Goal: Task Accomplishment & Management: Manage account settings

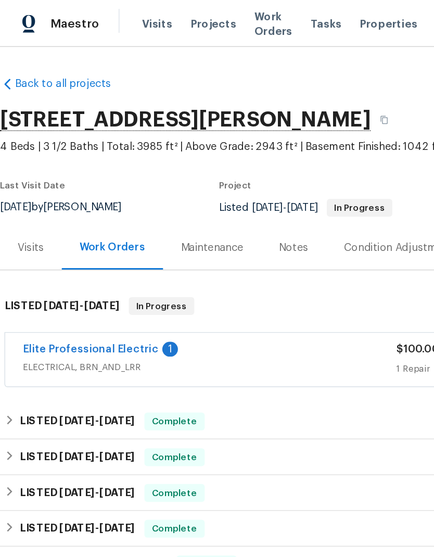
click at [68, 245] on link "Elite Professional Electric" at bounding box center [63, 243] width 95 height 7
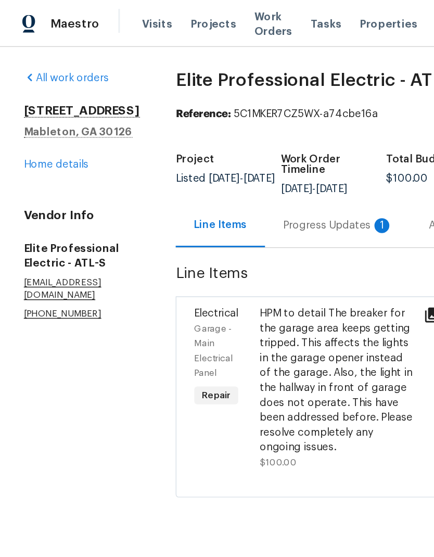
click at [239, 163] on div "Progress Updates 1" at bounding box center [236, 158] width 77 height 10
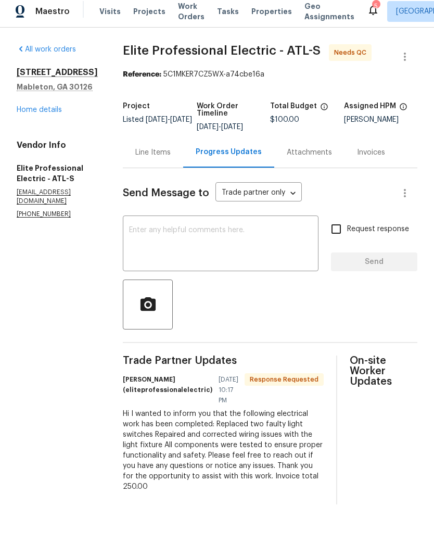
click at [171, 163] on div "Line Items" at bounding box center [152, 158] width 35 height 10
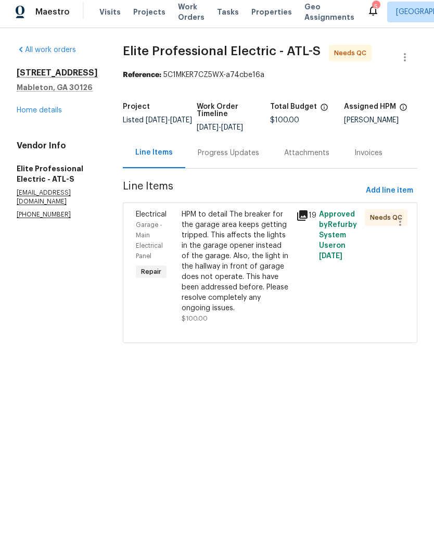
click at [253, 282] on div "HPM to detail The breaker for the garage area keeps getting tripped. This affec…" at bounding box center [236, 266] width 108 height 104
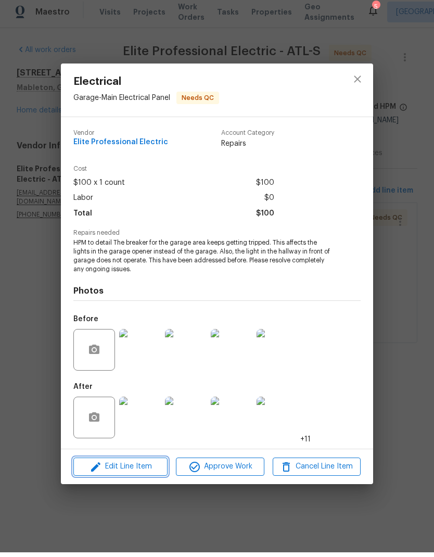
click at [137, 465] on span "Edit Line Item" at bounding box center [121, 471] width 88 height 13
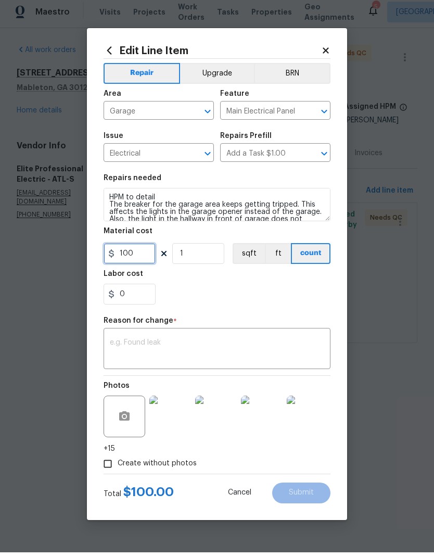
click at [142, 259] on input "100" at bounding box center [130, 258] width 52 height 21
type input "250"
click at [220, 357] on textarea at bounding box center [217, 355] width 214 height 22
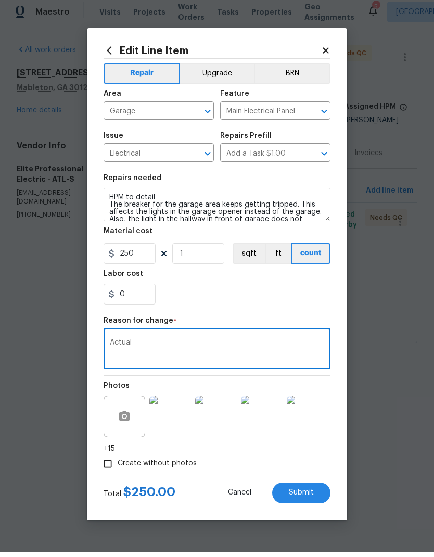
type textarea "Actual"
click at [307, 495] on span "Submit" at bounding box center [301, 497] width 25 height 8
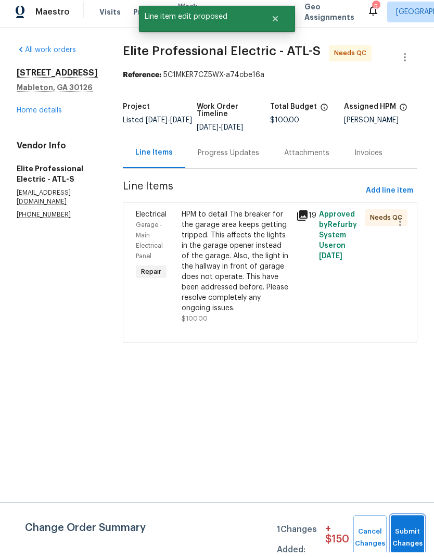
click at [407, 534] on button "Submit Changes" at bounding box center [407, 542] width 33 height 45
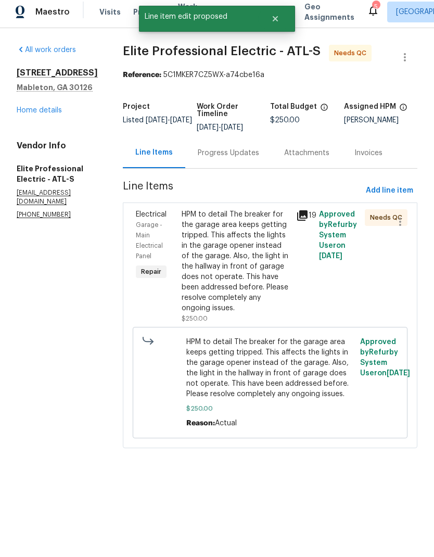
click at [308, 225] on icon at bounding box center [302, 220] width 10 height 10
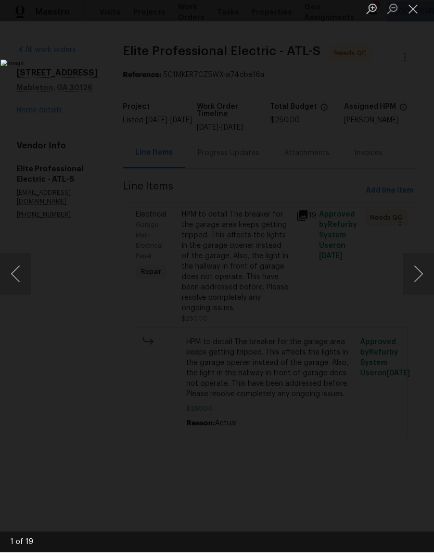
click at [413, 272] on button "Next image" at bounding box center [418, 279] width 31 height 42
click at [416, 282] on button "Next image" at bounding box center [418, 279] width 31 height 42
click at [417, 276] on button "Next image" at bounding box center [418, 279] width 31 height 42
click at [418, 280] on button "Next image" at bounding box center [418, 279] width 31 height 42
click at [421, 278] on button "Next image" at bounding box center [418, 279] width 31 height 42
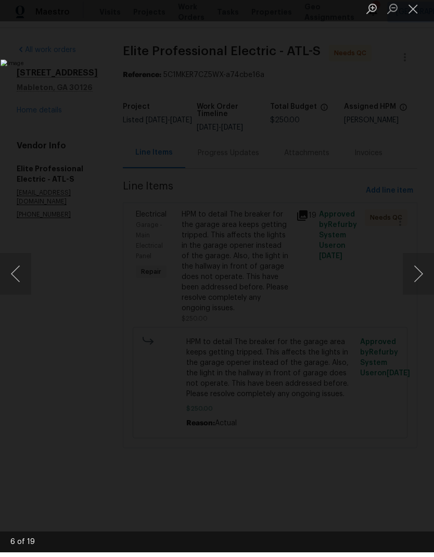
click at [422, 276] on button "Next image" at bounding box center [418, 279] width 31 height 42
click at [421, 280] on button "Next image" at bounding box center [418, 279] width 31 height 42
click at [417, 286] on button "Next image" at bounding box center [418, 279] width 31 height 42
click at [421, 283] on button "Next image" at bounding box center [418, 279] width 31 height 42
click at [415, 12] on button "Close lightbox" at bounding box center [413, 13] width 21 height 18
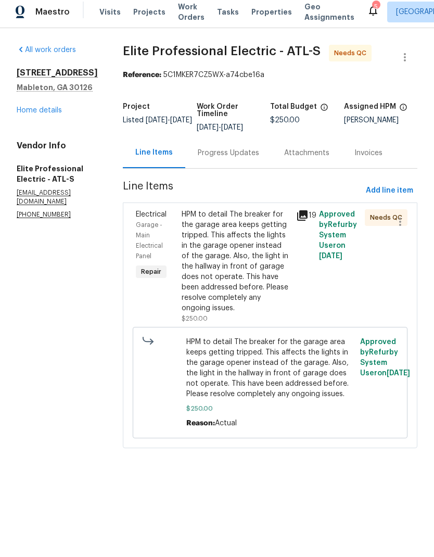
click at [256, 306] on div "HPM to detail The breaker for the garage area keeps getting tripped. This affec…" at bounding box center [236, 266] width 108 height 104
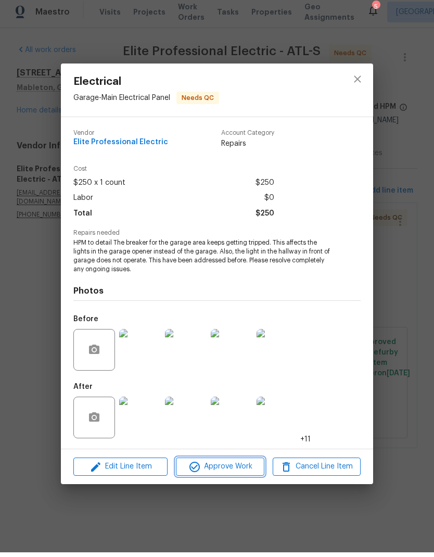
click at [232, 462] on button "Approve Work" at bounding box center [220, 471] width 88 height 18
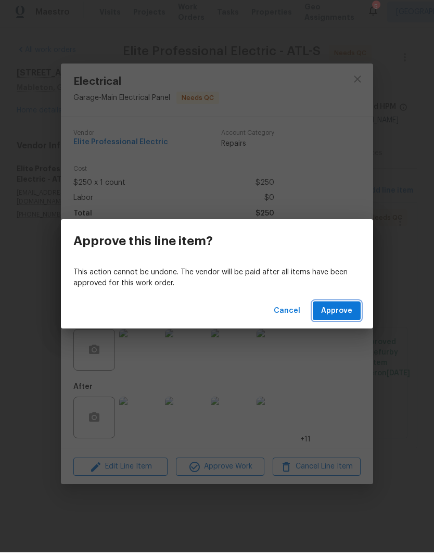
click at [344, 309] on span "Approve" at bounding box center [336, 315] width 31 height 13
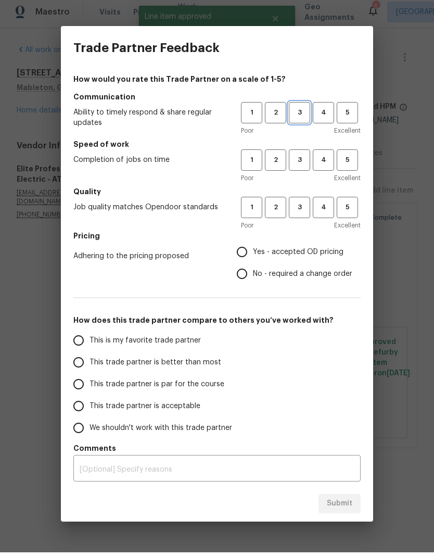
click at [301, 112] on span "3" at bounding box center [299, 117] width 19 height 12
click at [299, 160] on span "3" at bounding box center [299, 165] width 19 height 12
click at [298, 208] on span "3" at bounding box center [299, 212] width 19 height 12
click at [249, 256] on input "Yes - accepted OD pricing" at bounding box center [242, 257] width 22 height 22
radio input "true"
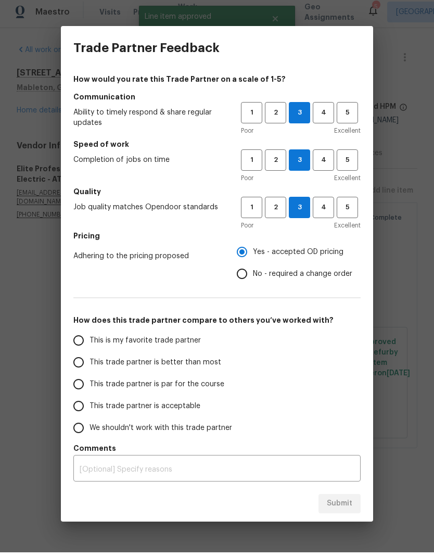
click at [165, 341] on span "This is my favorite trade partner" at bounding box center [145, 345] width 111 height 11
click at [90, 341] on input "This is my favorite trade partner" at bounding box center [79, 345] width 22 height 22
click at [342, 507] on span "Submit" at bounding box center [340, 508] width 26 height 13
radio input "true"
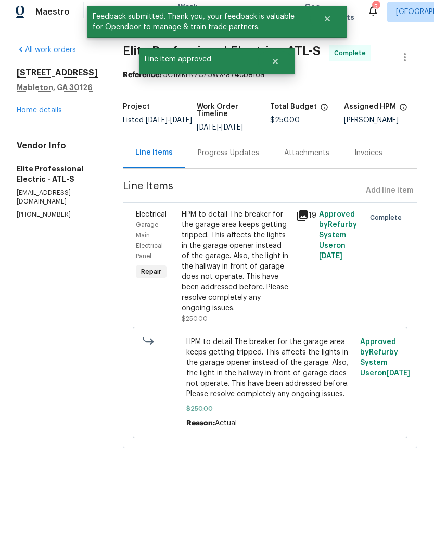
click at [55, 111] on link "Home details" at bounding box center [39, 114] width 45 height 7
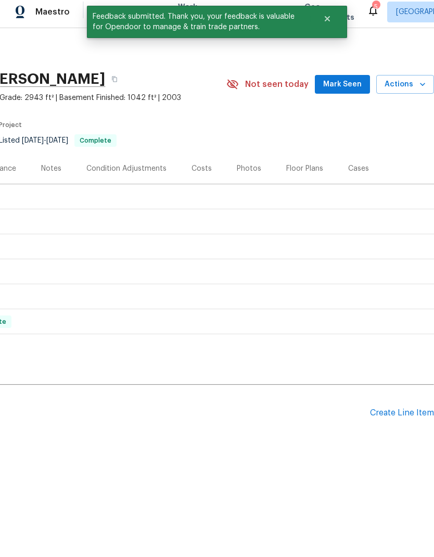
scroll to position [0, 154]
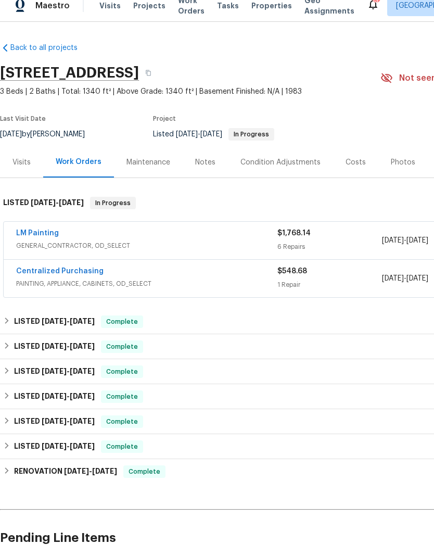
scroll to position [10, 0]
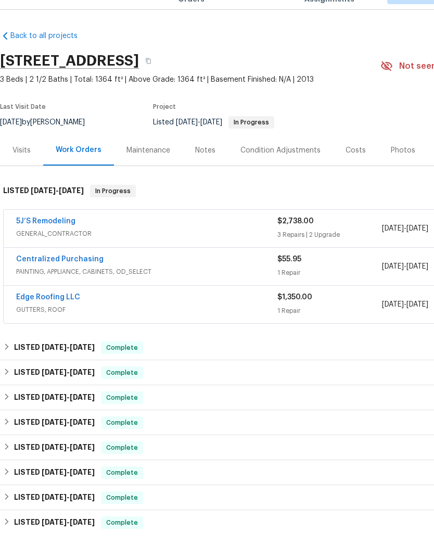
click at [49, 240] on link "5J’S Remodeling" at bounding box center [45, 243] width 59 height 7
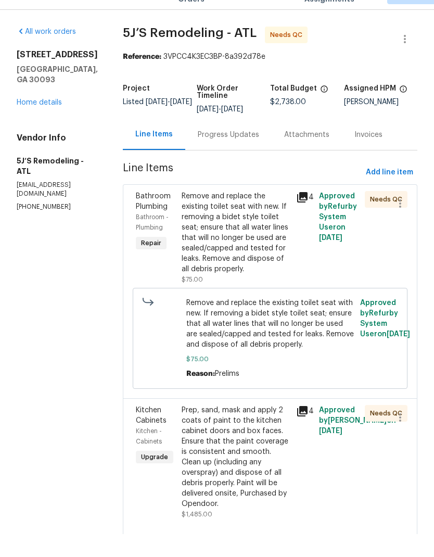
scroll to position [23, 0]
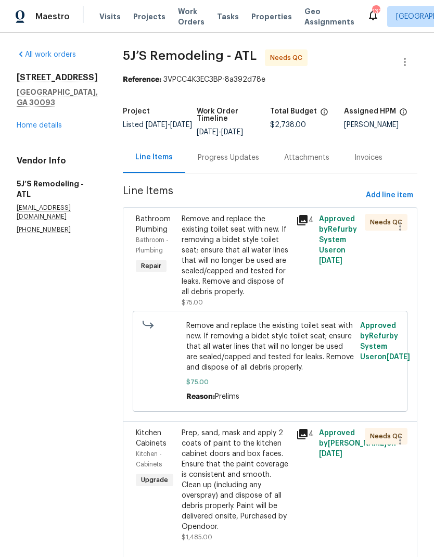
click at [247, 447] on div "Prep, sand, mask and apply 2 coats of paint to the kitchen cabinet doors and bo…" at bounding box center [236, 480] width 108 height 104
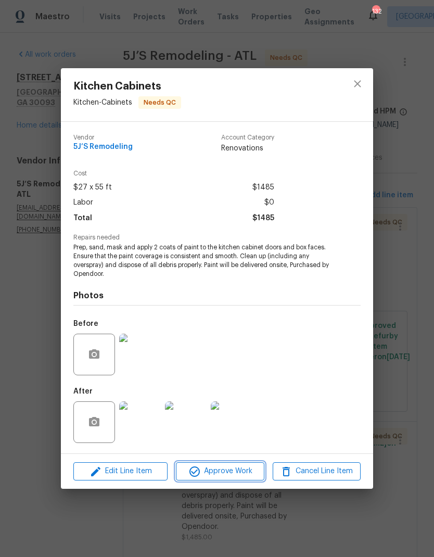
click at [238, 475] on span "Approve Work" at bounding box center [220, 471] width 82 height 13
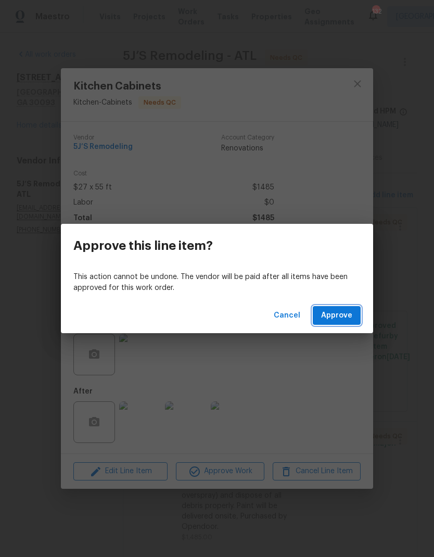
click at [344, 319] on span "Approve" at bounding box center [336, 315] width 31 height 13
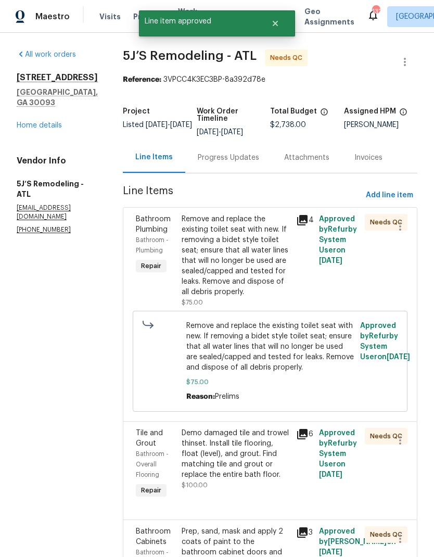
click at [239, 242] on div "Remove and replace the existing toilet seat with new. If removing a bidet style…" at bounding box center [236, 255] width 108 height 83
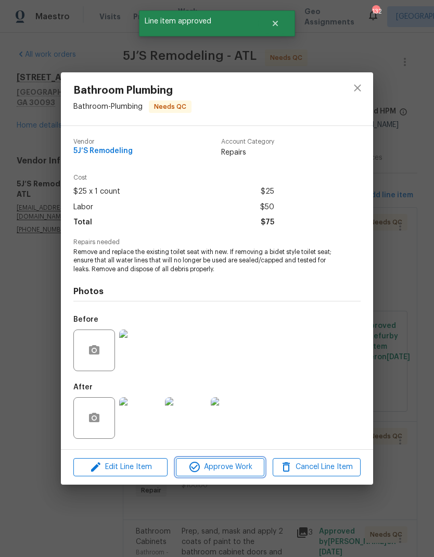
click at [225, 470] on span "Approve Work" at bounding box center [220, 467] width 82 height 13
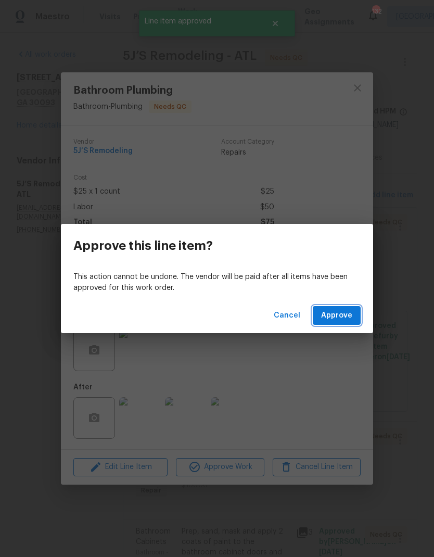
click at [334, 322] on button "Approve" at bounding box center [337, 315] width 48 height 19
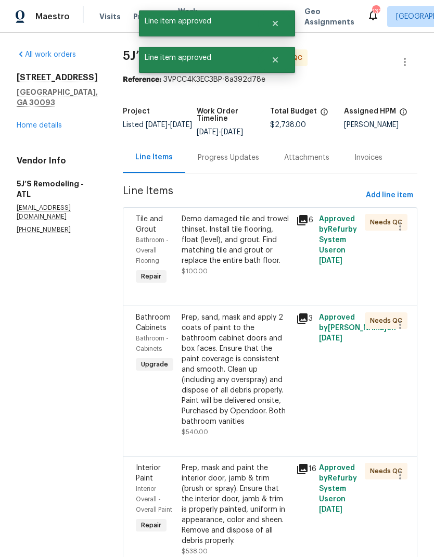
click at [270, 243] on div "Demo damaged tile and trowel thinset. Install tile flooring, float (level), and…" at bounding box center [236, 245] width 108 height 62
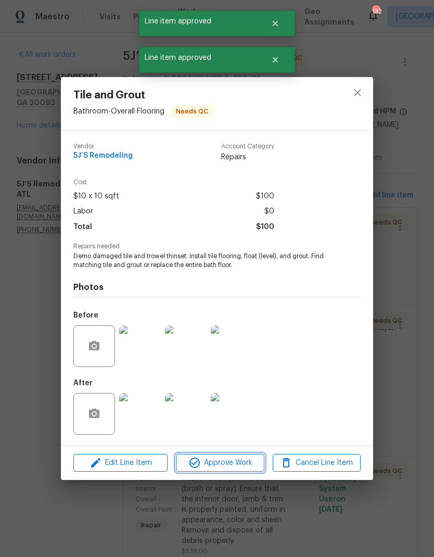
click at [230, 465] on span "Approve Work" at bounding box center [220, 463] width 82 height 13
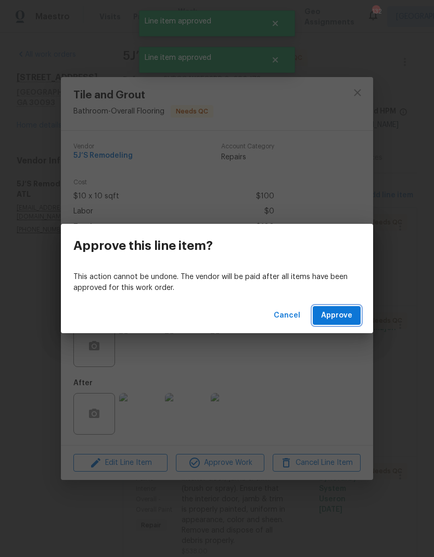
click at [336, 313] on span "Approve" at bounding box center [336, 315] width 31 height 13
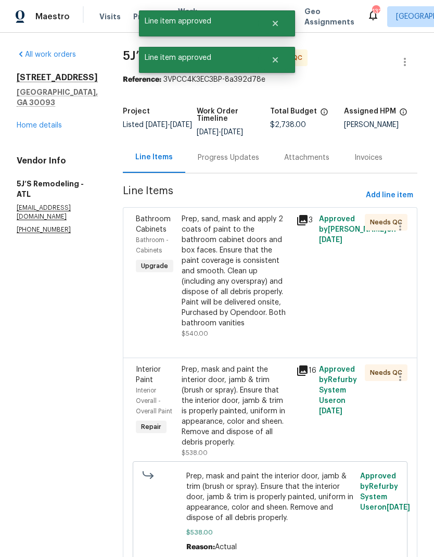
click at [245, 255] on div "Prep, sand, mask and apply 2 coats of paint to the bathroom cabinet doors and b…" at bounding box center [236, 271] width 108 height 115
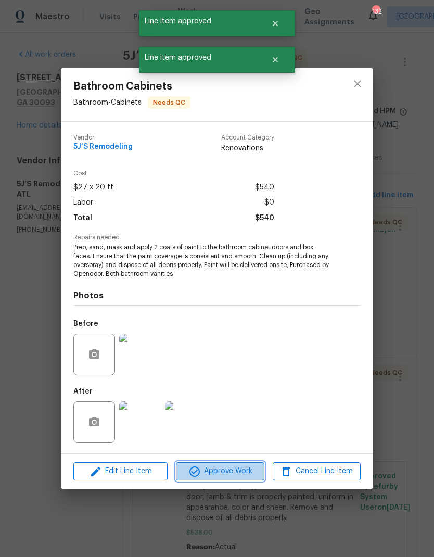
click at [230, 472] on span "Approve Work" at bounding box center [220, 471] width 82 height 13
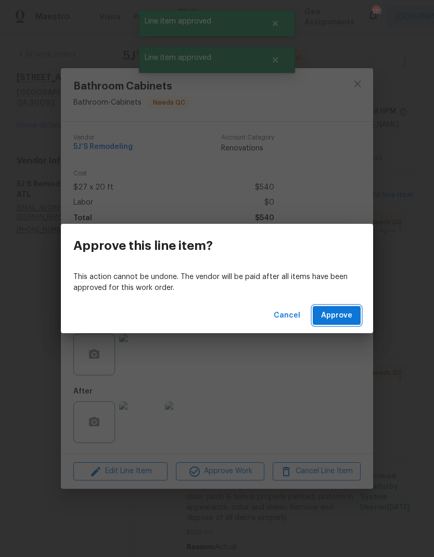
click at [351, 315] on span "Approve" at bounding box center [336, 315] width 31 height 13
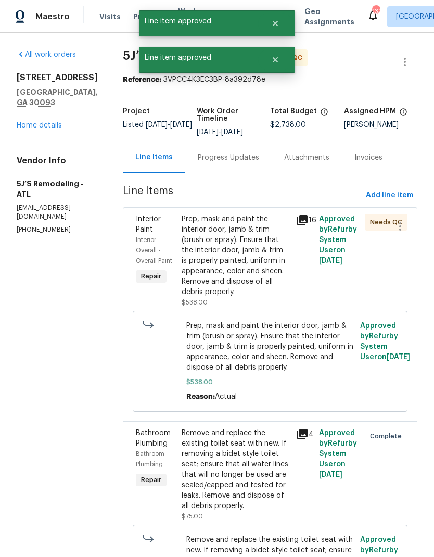
click at [274, 239] on div "Prep, mask and paint the interior door, jamb & trim (brush or spray). Ensure th…" at bounding box center [236, 255] width 108 height 83
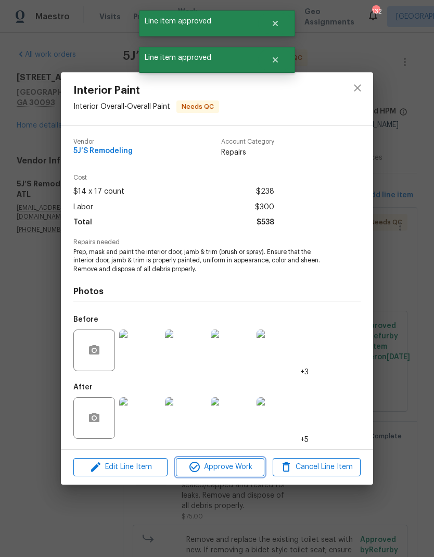
click at [233, 464] on span "Approve Work" at bounding box center [220, 467] width 82 height 13
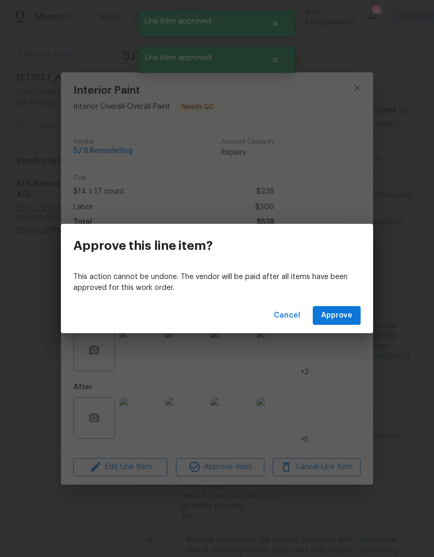
click at [345, 318] on span "Approve" at bounding box center [336, 315] width 31 height 13
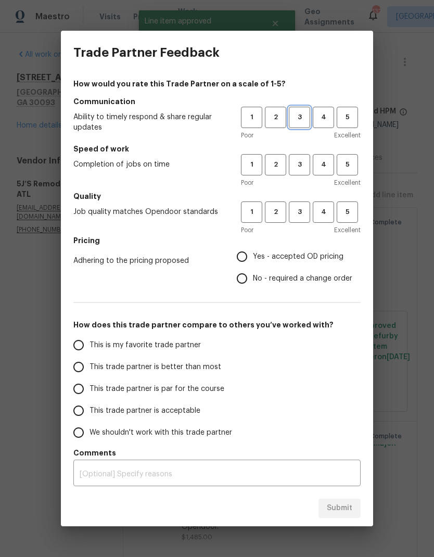
click at [301, 117] on span "3" at bounding box center [299, 117] width 19 height 12
click at [301, 164] on span "3" at bounding box center [299, 165] width 19 height 12
click at [295, 217] on span "3" at bounding box center [299, 212] width 19 height 12
click at [251, 253] on input "Yes - accepted OD pricing" at bounding box center [242, 257] width 22 height 22
radio input "true"
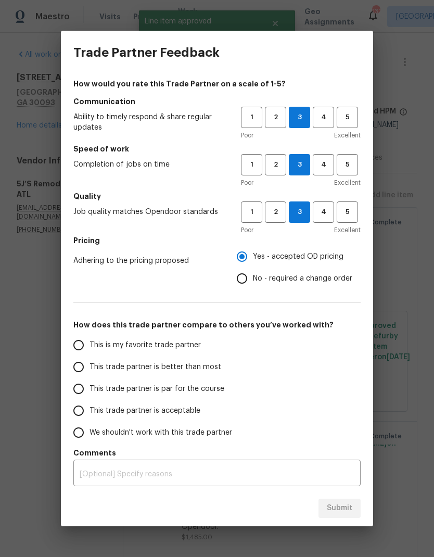
click at [155, 349] on span "This is my favorite trade partner" at bounding box center [145, 345] width 111 height 11
click at [90, 349] on input "This is my favorite trade partner" at bounding box center [79, 345] width 22 height 22
click at [345, 509] on span "Submit" at bounding box center [340, 508] width 26 height 13
radio input "true"
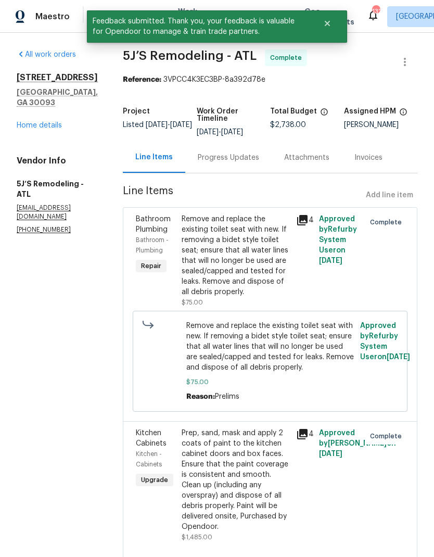
click at [45, 122] on link "Home details" at bounding box center [39, 125] width 45 height 7
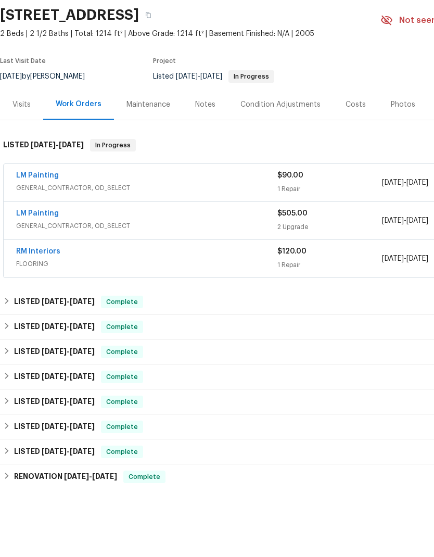
scroll to position [42, 0]
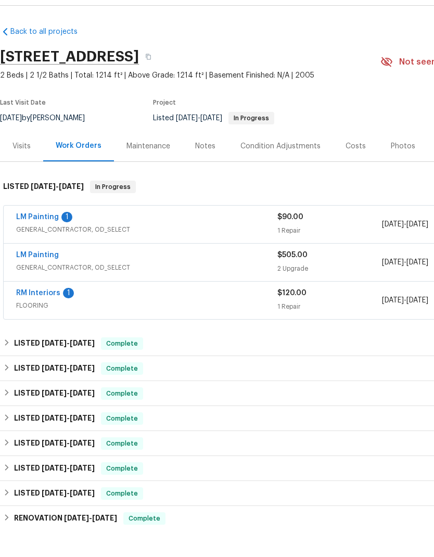
click at [48, 240] on link "LM Painting" at bounding box center [37, 243] width 43 height 7
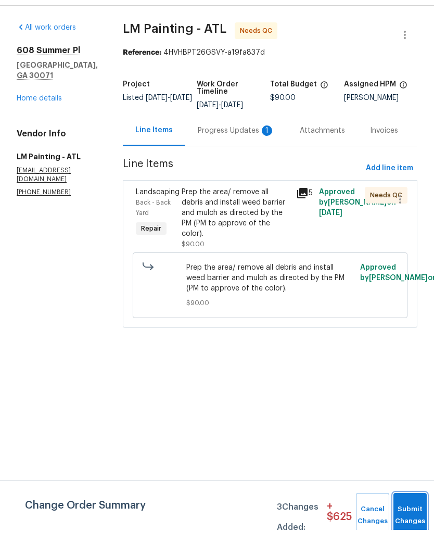
click at [400, 530] on span "Submit Changes" at bounding box center [410, 542] width 23 height 24
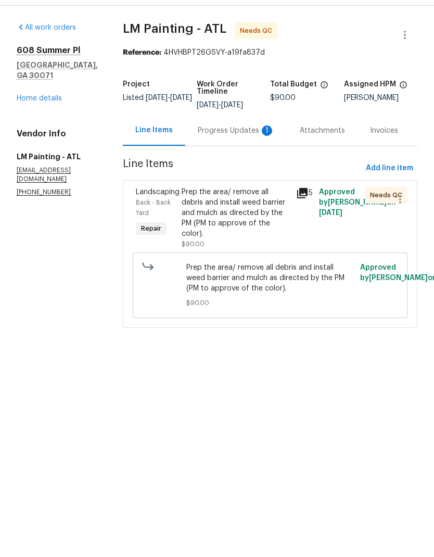
click at [250, 153] on div "Progress Updates 1" at bounding box center [236, 158] width 77 height 10
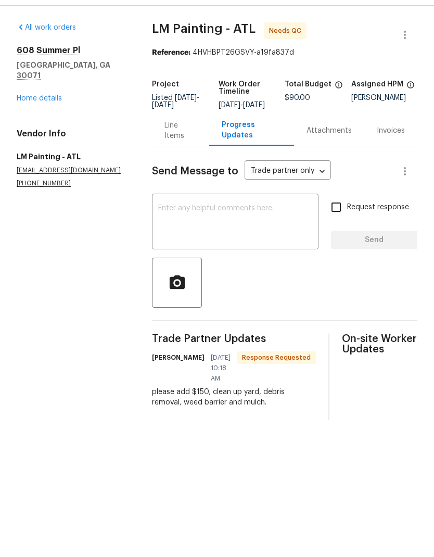
click at [182, 147] on div "Line Items" at bounding box center [180, 157] width 32 height 21
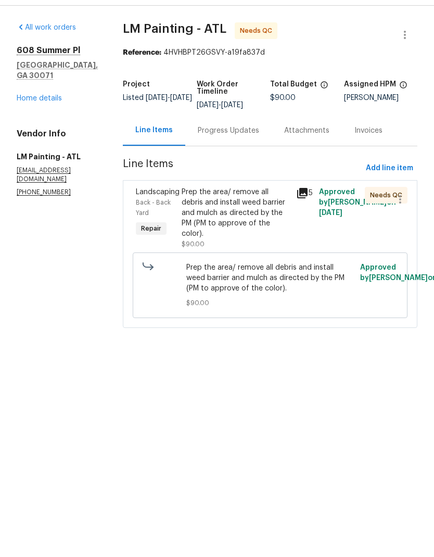
click at [261, 223] on div "Prep the area/ remove all debris and install weed barrier and mulch as directed…" at bounding box center [236, 240] width 108 height 52
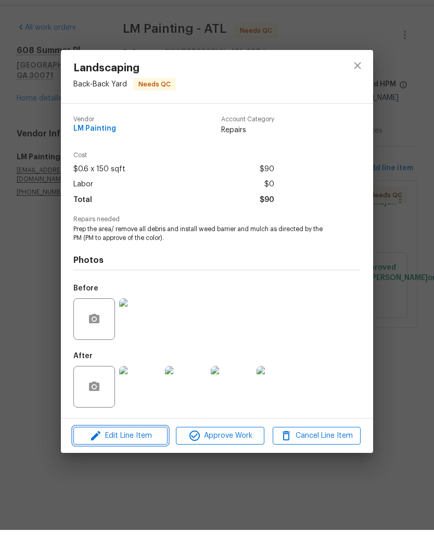
click at [137, 457] on span "Edit Line Item" at bounding box center [121, 463] width 88 height 13
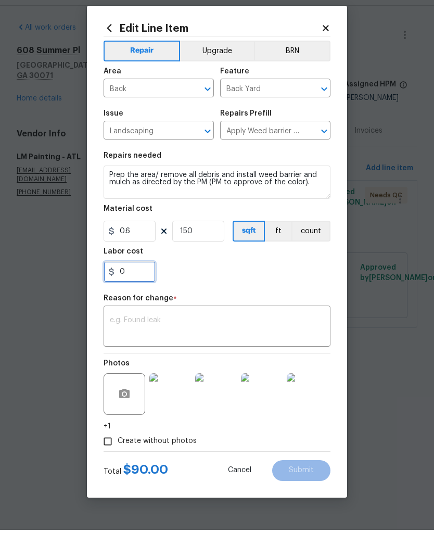
click at [146, 288] on input "0" at bounding box center [130, 298] width 52 height 21
type input "150"
click at [230, 344] on textarea at bounding box center [217, 355] width 214 height 22
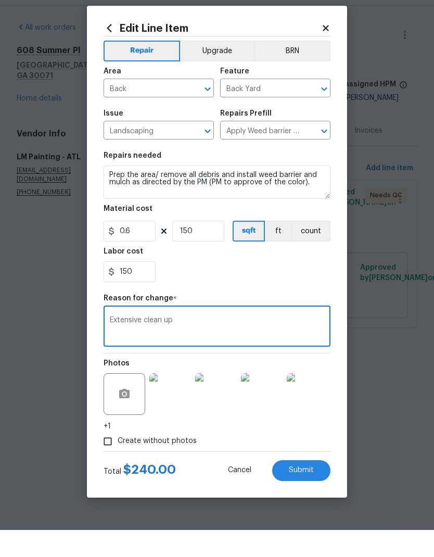
type textarea "Extensive clean up"
click at [299, 493] on span "Submit" at bounding box center [301, 497] width 25 height 8
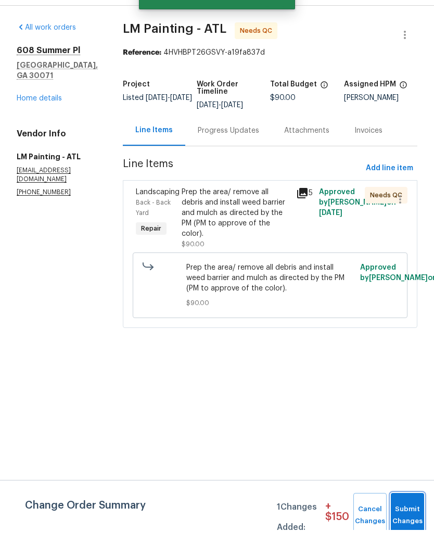
click at [413, 520] on button "Submit Changes" at bounding box center [407, 542] width 33 height 45
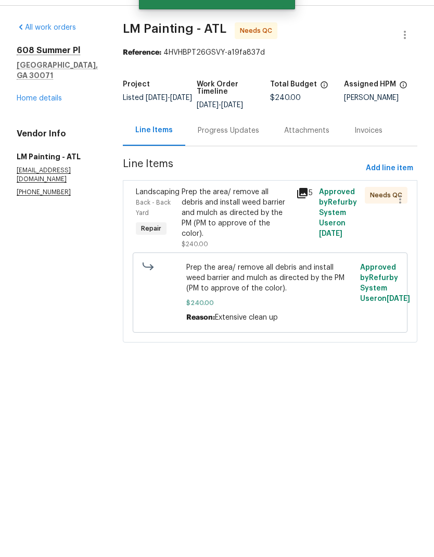
click at [269, 227] on div "Prep the area/ remove all debris and install weed barrier and mulch as directed…" at bounding box center [236, 240] width 108 height 52
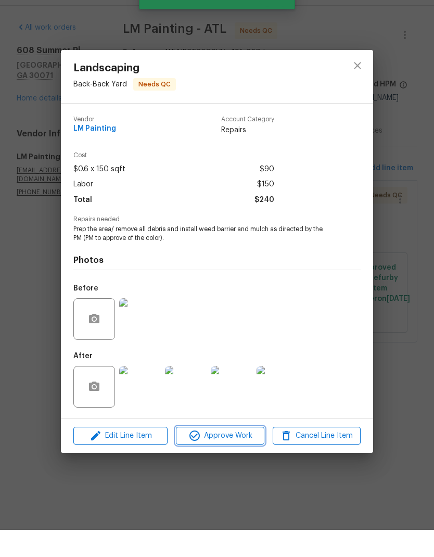
click at [226, 457] on span "Approve Work" at bounding box center [220, 463] width 82 height 13
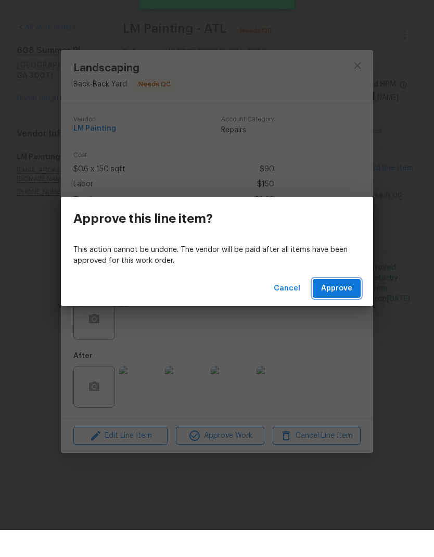
click at [343, 309] on span "Approve" at bounding box center [336, 315] width 31 height 13
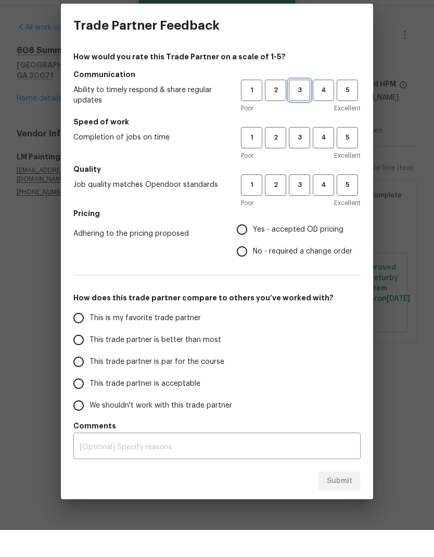
click at [299, 111] on span "3" at bounding box center [299, 117] width 19 height 12
click at [291, 159] on span "3" at bounding box center [299, 165] width 19 height 12
click at [298, 201] on button "3" at bounding box center [299, 211] width 21 height 21
click at [249, 246] on input "Yes - accepted OD pricing" at bounding box center [242, 257] width 22 height 22
radio input "true"
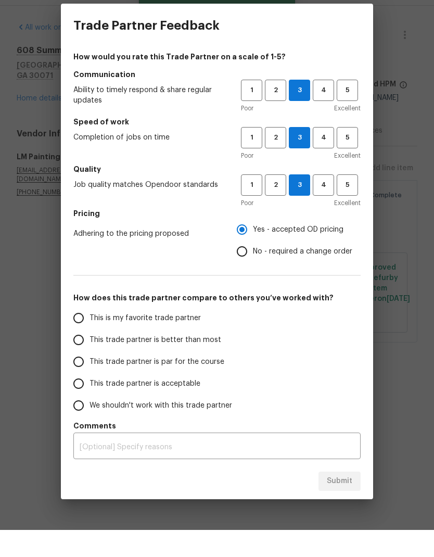
click at [150, 340] on span "This is my favorite trade partner" at bounding box center [145, 345] width 111 height 11
click at [90, 334] on input "This is my favorite trade partner" at bounding box center [79, 345] width 22 height 22
click at [343, 502] on span "Submit" at bounding box center [340, 508] width 26 height 13
radio input "true"
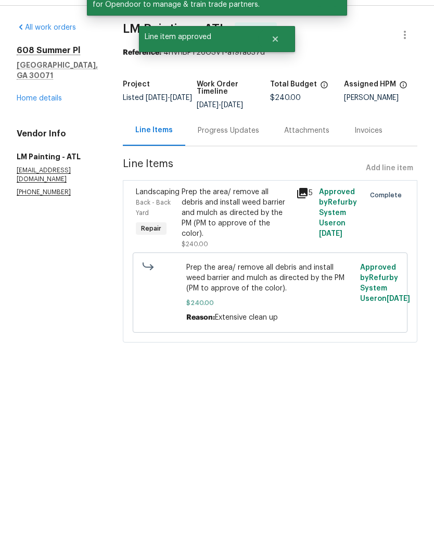
click at [51, 122] on link "Home details" at bounding box center [39, 125] width 45 height 7
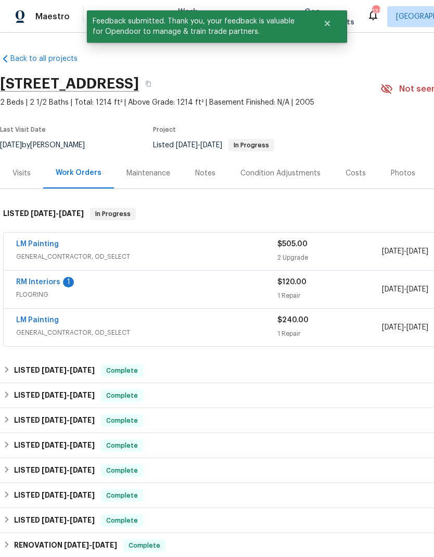
click at [36, 240] on link "LM Painting" at bounding box center [37, 243] width 43 height 7
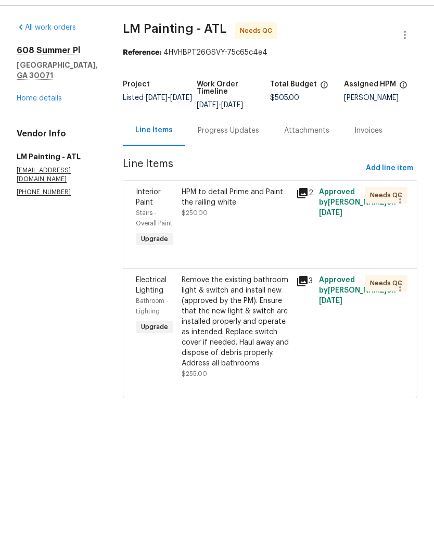
click at [255, 232] on div "HPM to detail Prime and Paint the railing white $250.00" at bounding box center [236, 245] width 115 height 69
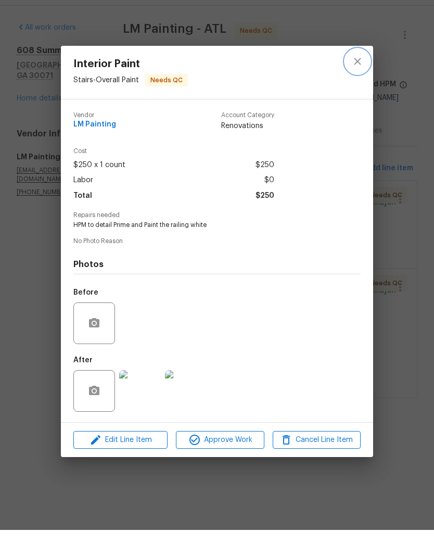
click at [359, 82] on icon "close" at bounding box center [357, 88] width 12 height 12
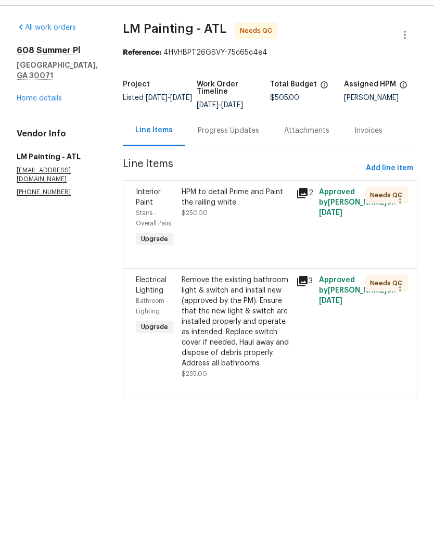
click at [243, 153] on div "Progress Updates" at bounding box center [228, 158] width 61 height 10
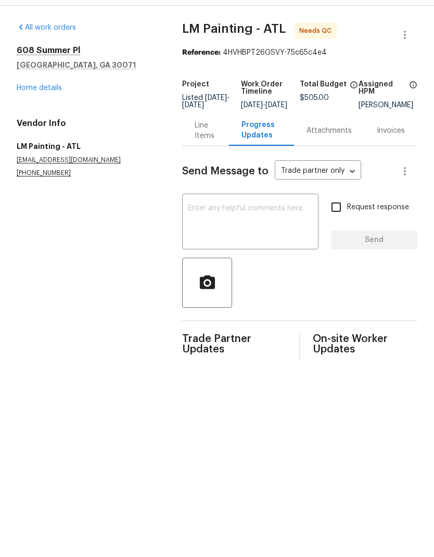
click at [198, 147] on div "Line Items" at bounding box center [205, 157] width 21 height 21
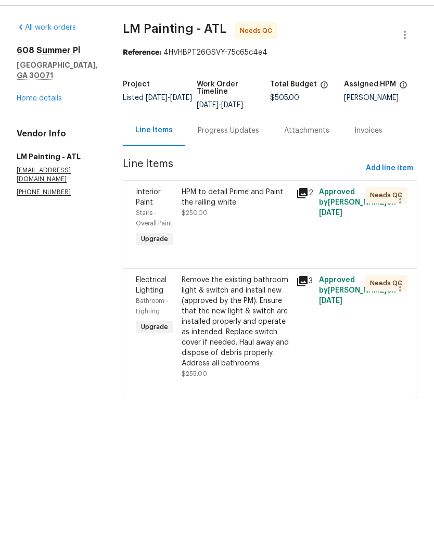
click at [308, 215] on icon at bounding box center [302, 220] width 10 height 10
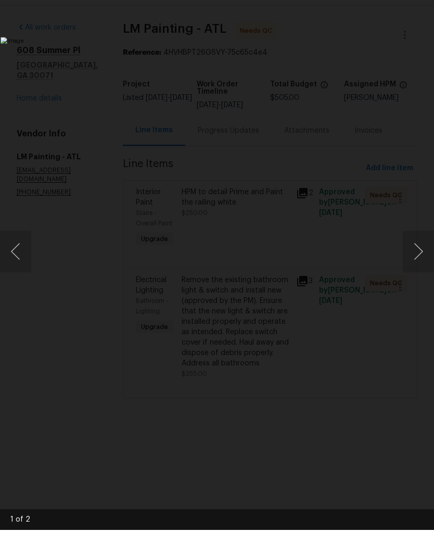
click at [413, 258] on button "Next image" at bounding box center [418, 279] width 31 height 42
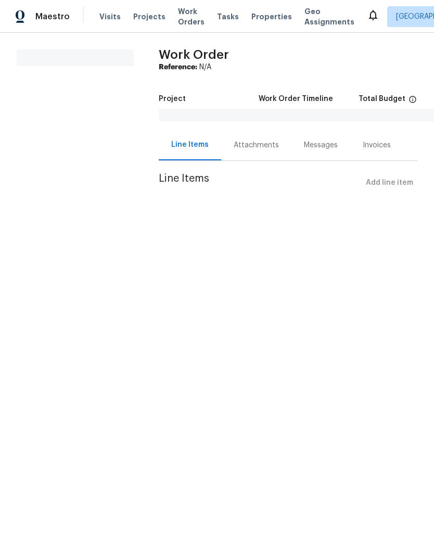
scroll to position [27, 0]
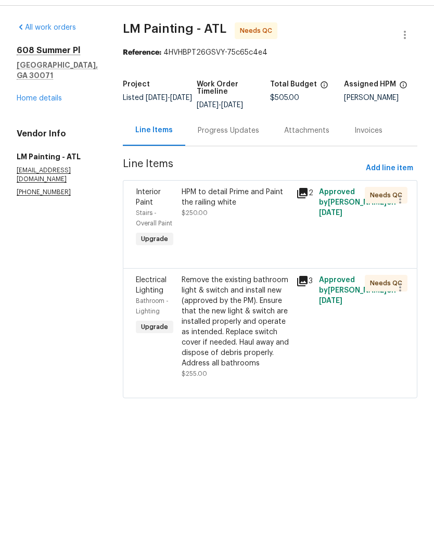
click at [44, 122] on link "Home details" at bounding box center [39, 125] width 45 height 7
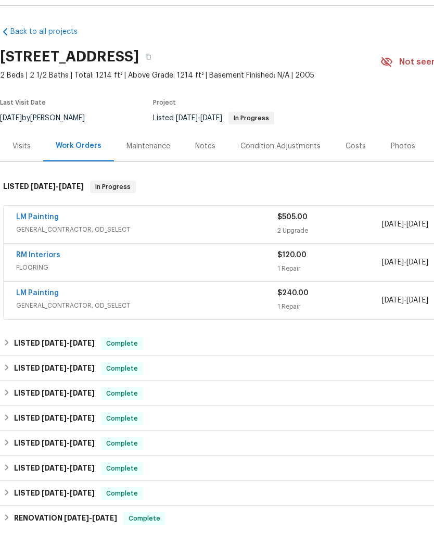
scroll to position [27, 0]
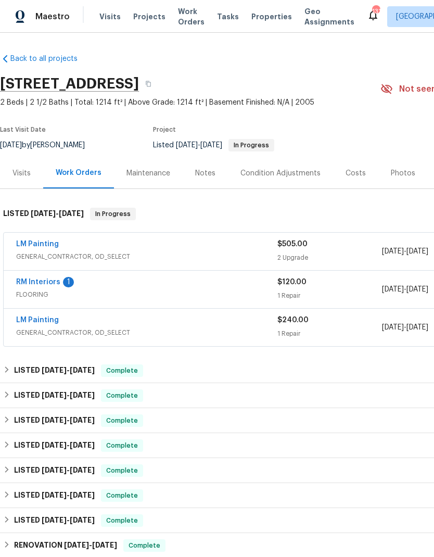
click at [48, 278] on link "RM Interiors" at bounding box center [38, 281] width 44 height 7
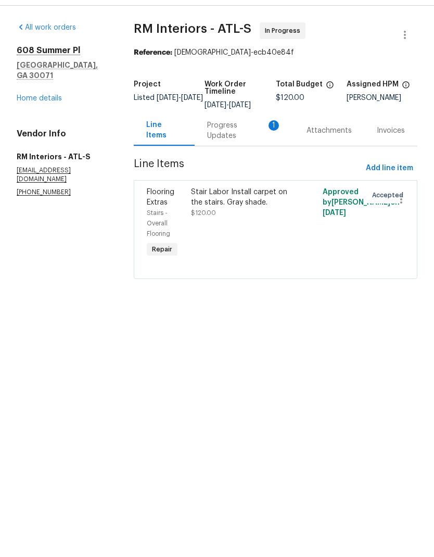
click at [236, 147] on div "Progress Updates 1" at bounding box center [244, 157] width 74 height 21
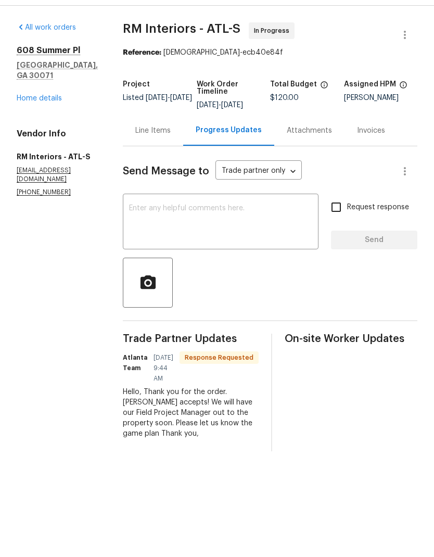
click at [143, 153] on div "Line Items" at bounding box center [152, 158] width 35 height 10
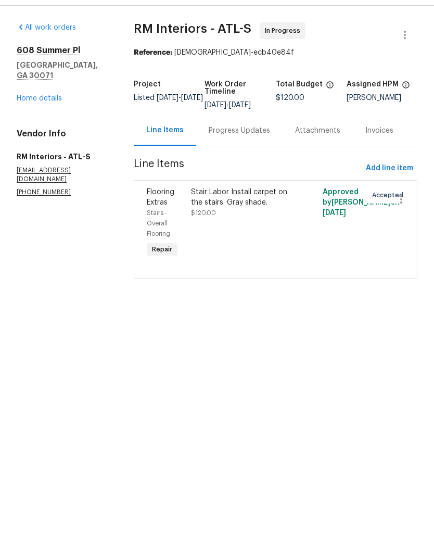
click at [39, 122] on link "Home details" at bounding box center [39, 125] width 45 height 7
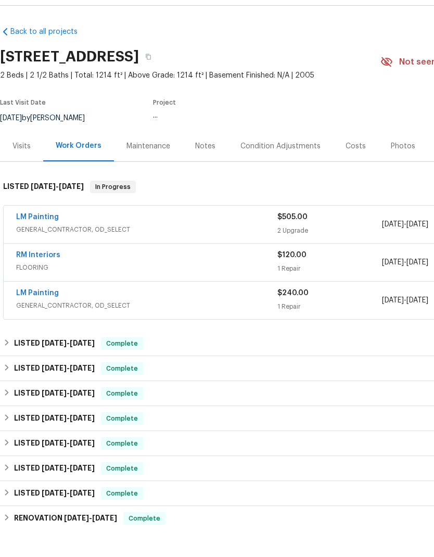
scroll to position [27, 0]
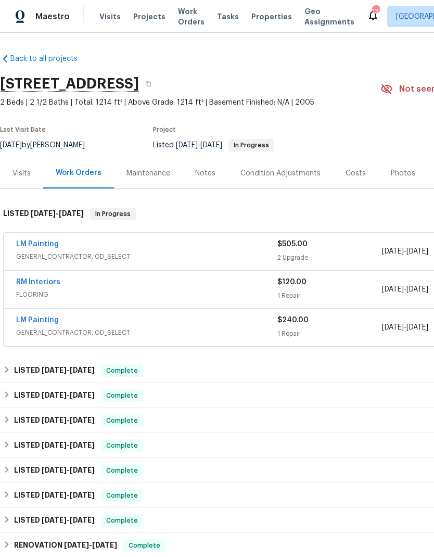
click at [37, 240] on link "LM Painting" at bounding box center [37, 243] width 43 height 7
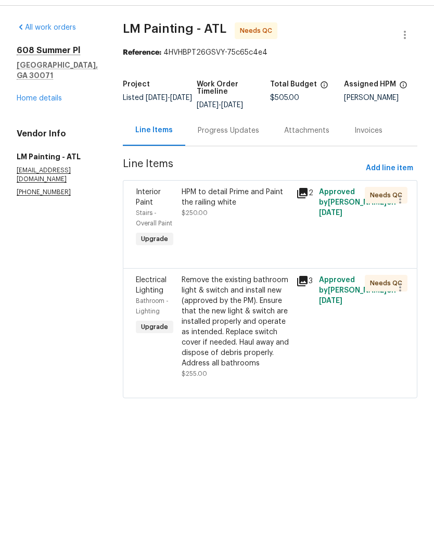
click at [244, 153] on div "Progress Updates" at bounding box center [228, 158] width 61 height 10
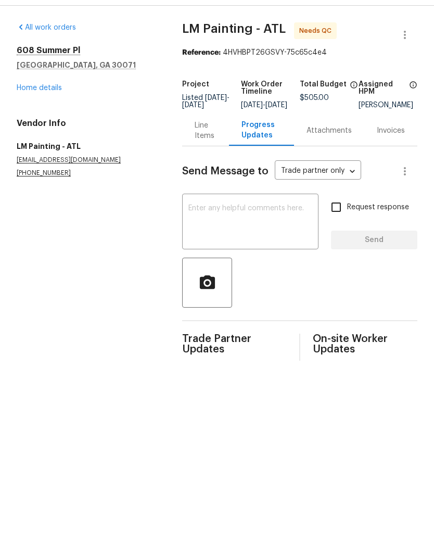
click at [250, 232] on textarea at bounding box center [250, 250] width 124 height 36
click at [341, 223] on input "Request response" at bounding box center [336, 234] width 22 height 22
checkbox input "true"
click at [246, 232] on textarea at bounding box center [250, 250] width 124 height 36
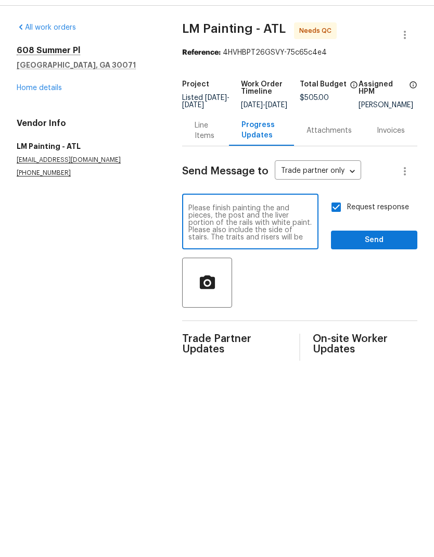
click at [299, 232] on textarea "Please finish painting the and pieces, the post and the liver portion of the ra…" at bounding box center [250, 250] width 124 height 36
click at [298, 232] on textarea "Please finish painting the and pieces, the post and the liver portion of the ra…" at bounding box center [250, 250] width 124 height 36
click at [312, 239] on textarea "Please finish painting the and pieces, the post and the liver portion of the ra…" at bounding box center [250, 250] width 124 height 36
click at [299, 237] on textarea "Please finish painting the and pieces, the post and the liver portion of the ra…" at bounding box center [250, 250] width 124 height 36
click at [278, 232] on textarea "Please finish painting the and pieces, the post and the liver portion of the ra…" at bounding box center [250, 250] width 124 height 36
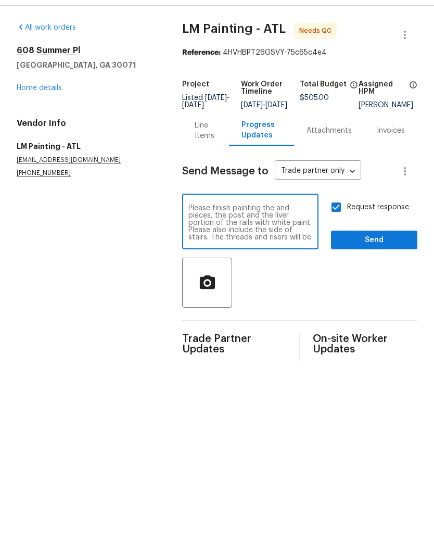
click at [287, 232] on textarea "Please finish painting the and pieces, the post and the liver portion of the ra…" at bounding box center [250, 250] width 124 height 36
click at [277, 232] on textarea "Please finish painting the and pieces, the post and the liver portion of the ra…" at bounding box center [250, 250] width 124 height 36
click at [251, 232] on textarea "Please finish painting the end pieces, the post and the liver portion of the ra…" at bounding box center [250, 250] width 124 height 36
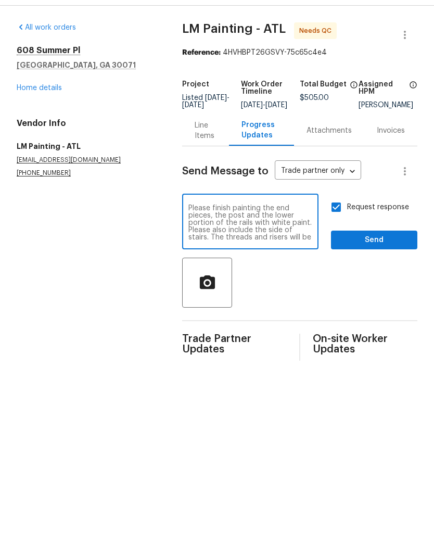
click at [230, 245] on textarea "Please finish painting the end pieces, the post and the lower portion of the ra…" at bounding box center [250, 250] width 124 height 36
type textarea "Please finish painting the end pieces, the post and the lower portion of the ra…"
click at [370, 261] on span "Send" at bounding box center [374, 267] width 70 height 13
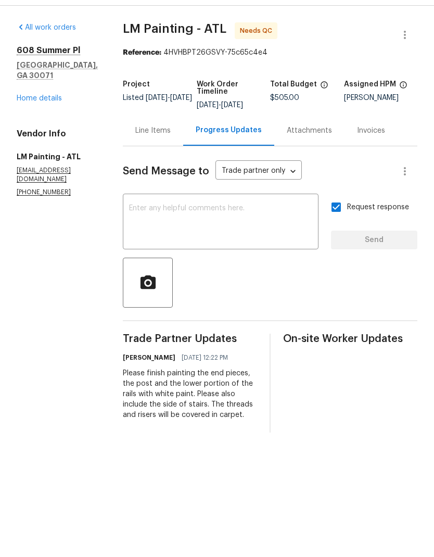
click at [38, 122] on link "Home details" at bounding box center [39, 125] width 45 height 7
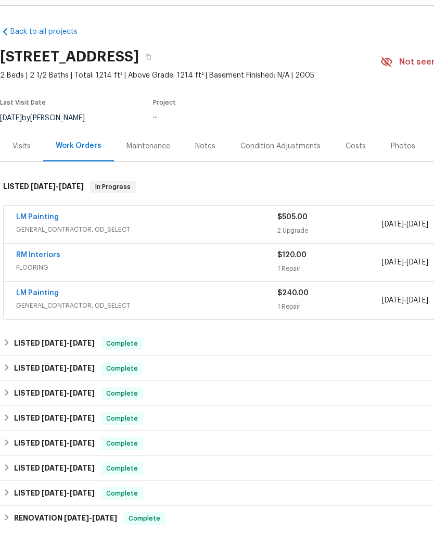
scroll to position [27, 0]
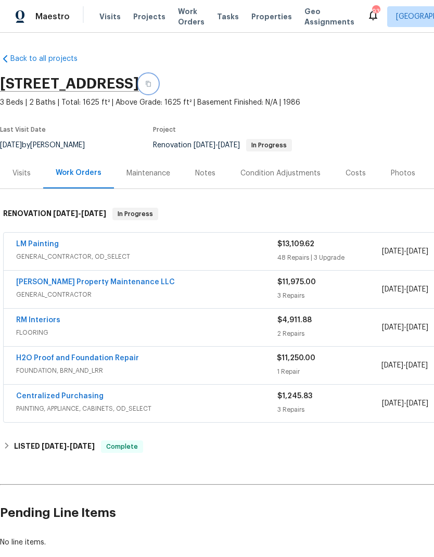
click at [151, 84] on icon "button" at bounding box center [148, 84] width 6 height 6
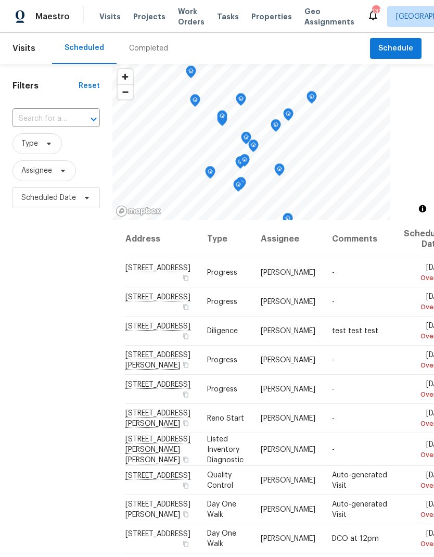
click at [184, 18] on span "Work Orders" at bounding box center [191, 16] width 27 height 21
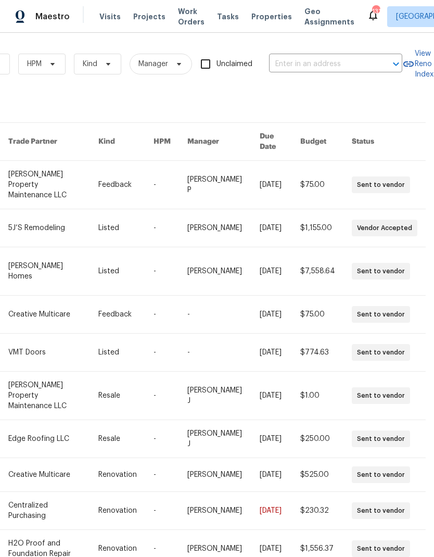
scroll to position [0, 171]
click at [340, 61] on input "text" at bounding box center [321, 64] width 104 height 16
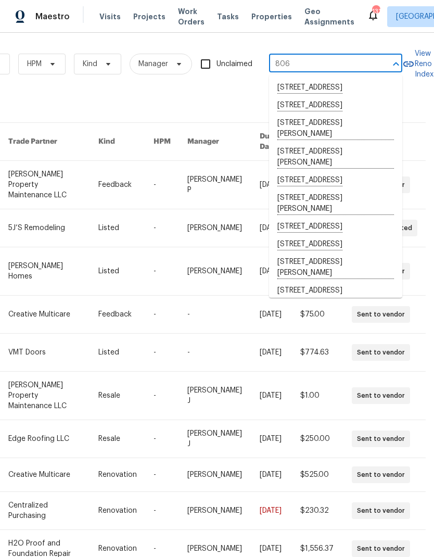
type input "806 b"
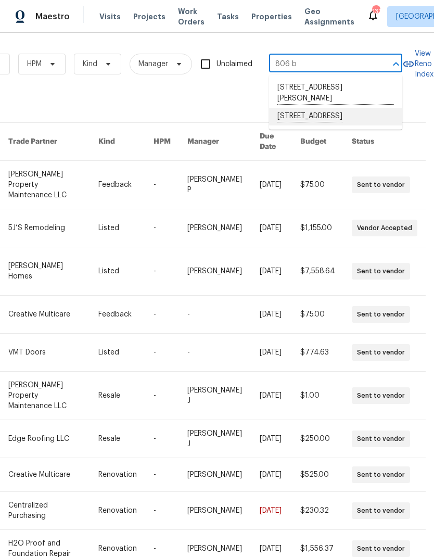
click at [326, 113] on li "806 Brighton Pt, Atlanta, GA 30328" at bounding box center [335, 117] width 133 height 18
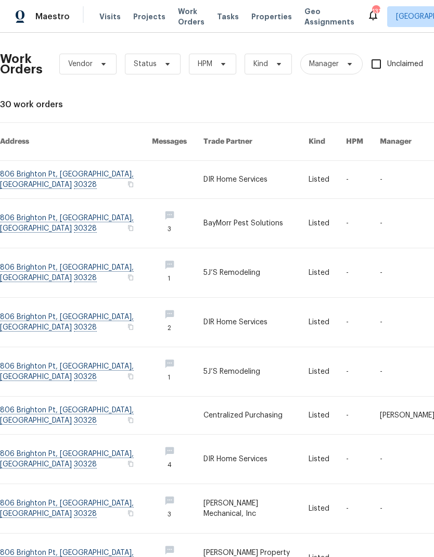
click at [31, 162] on link at bounding box center [76, 179] width 152 height 37
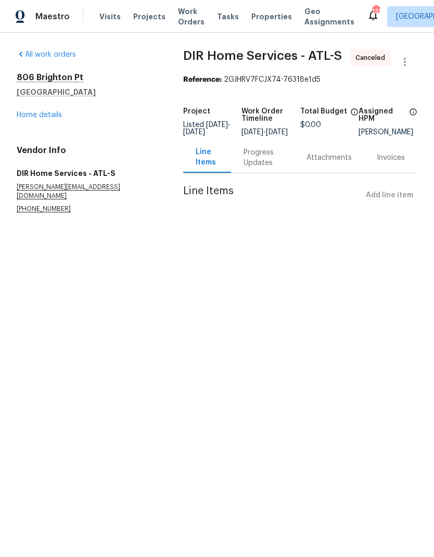
click at [42, 114] on link "Home details" at bounding box center [39, 114] width 45 height 7
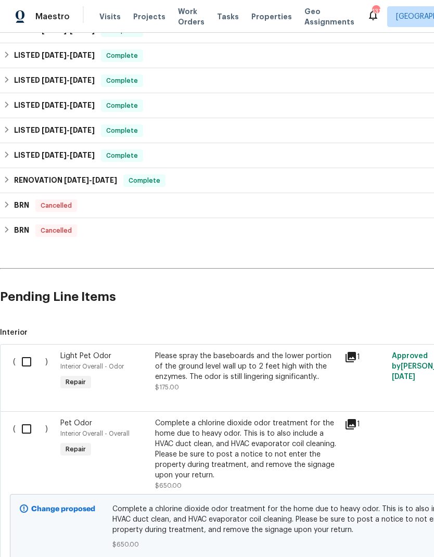
scroll to position [260, 0]
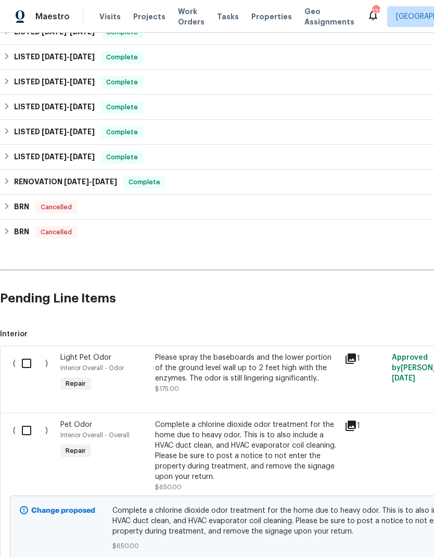
click at [28, 361] on input "checkbox" at bounding box center [31, 363] width 30 height 22
checkbox input "true"
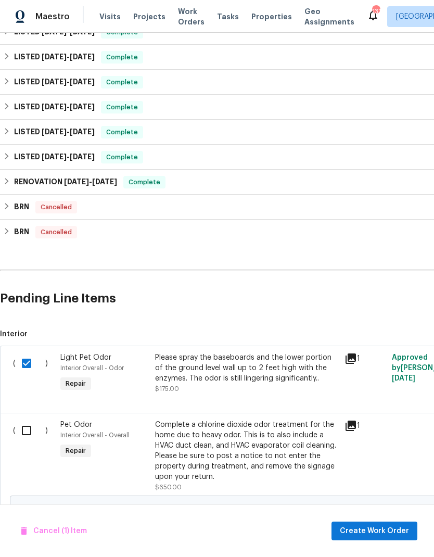
click at [33, 429] on input "checkbox" at bounding box center [31, 431] width 30 height 22
checkbox input "true"
click at [381, 528] on span "Create Work Order" at bounding box center [374, 531] width 69 height 13
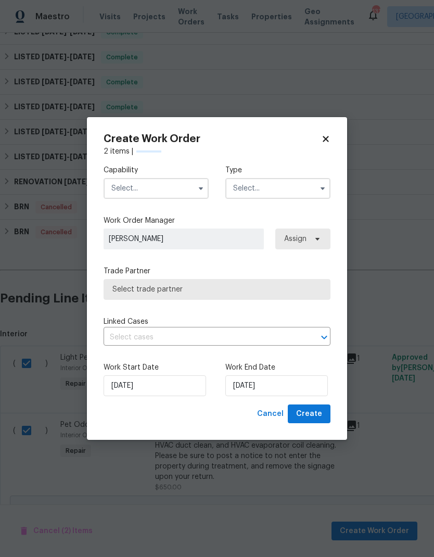
click at [151, 188] on input "text" at bounding box center [156, 188] width 105 height 21
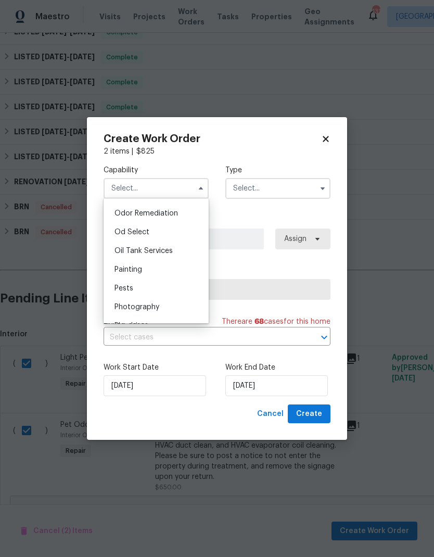
scroll to position [803, 0]
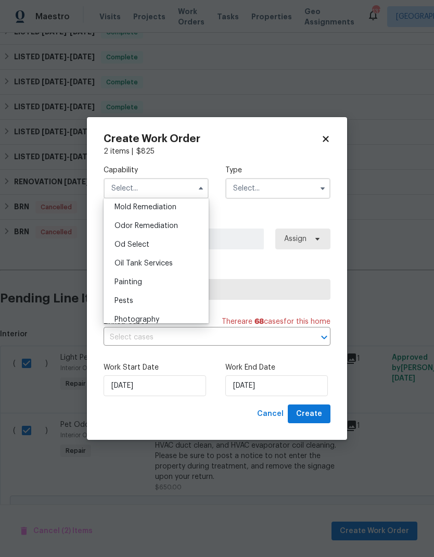
click at [167, 225] on span "Odor Remediation" at bounding box center [147, 225] width 64 height 7
type input "Odor Remediation"
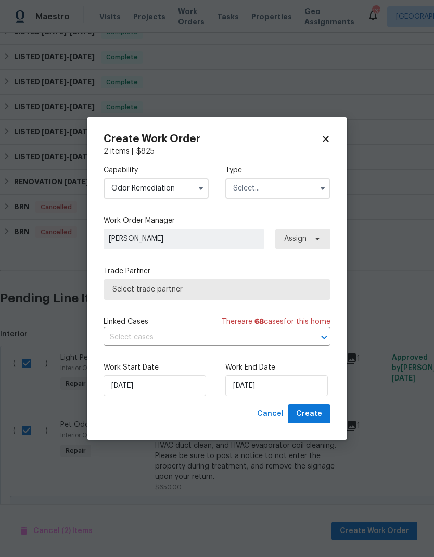
click at [281, 187] on input "text" at bounding box center [277, 188] width 105 height 21
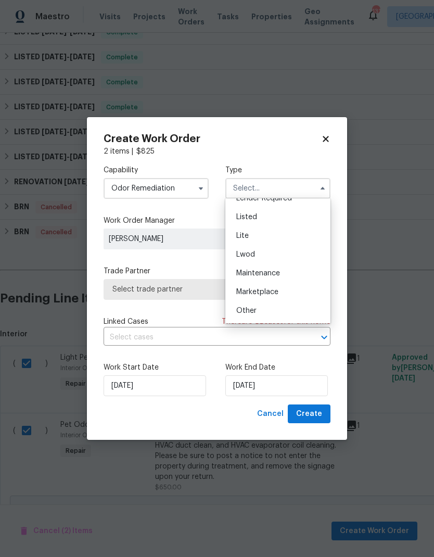
scroll to position [104, 0]
click at [263, 221] on div "Listed" at bounding box center [278, 218] width 100 height 19
type input "Listed"
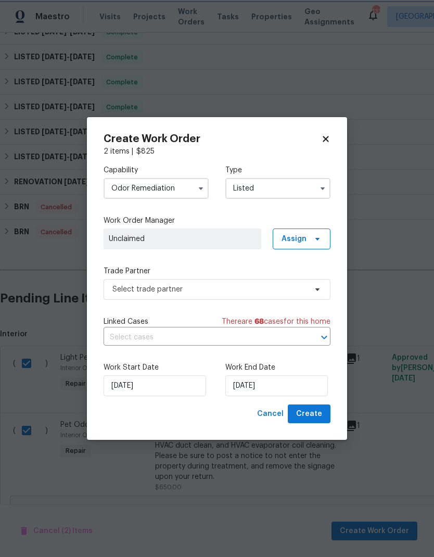
scroll to position [0, 0]
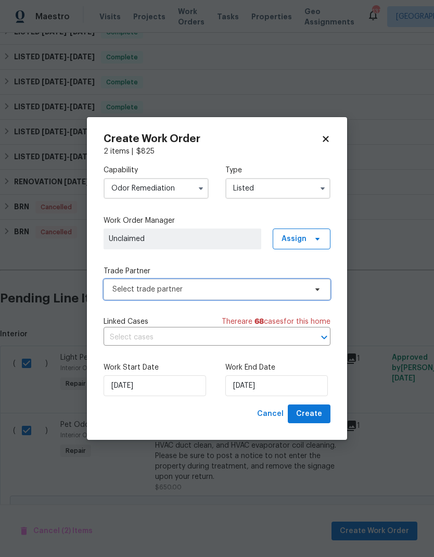
click at [230, 284] on span "Select trade partner" at bounding box center [209, 289] width 194 height 10
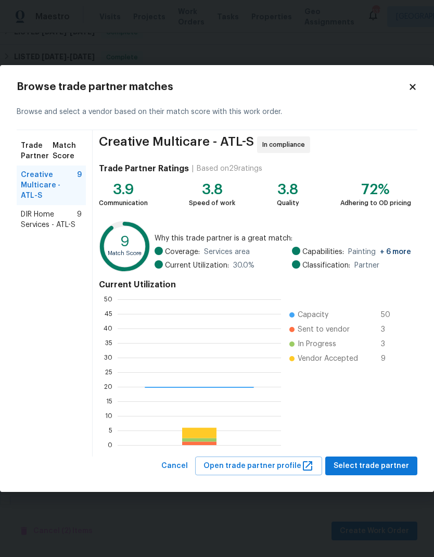
scroll to position [146, 163]
click at [42, 219] on span "DIR Home Services - ATL-S" at bounding box center [49, 219] width 56 height 21
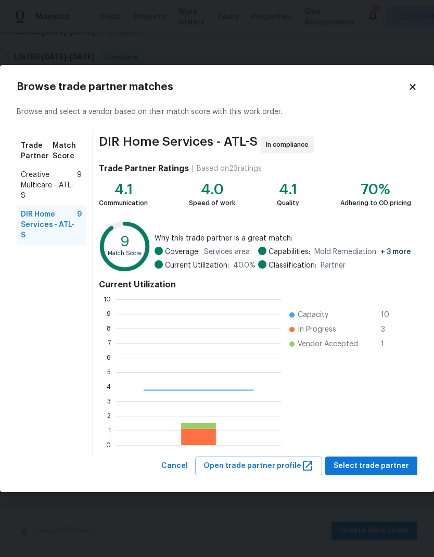
scroll to position [146, 165]
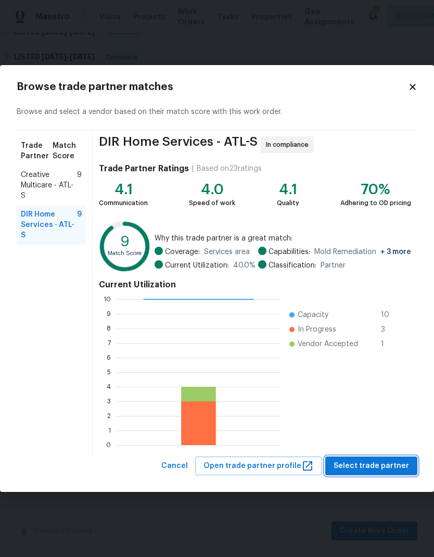
click at [374, 464] on span "Select trade partner" at bounding box center [371, 466] width 75 height 13
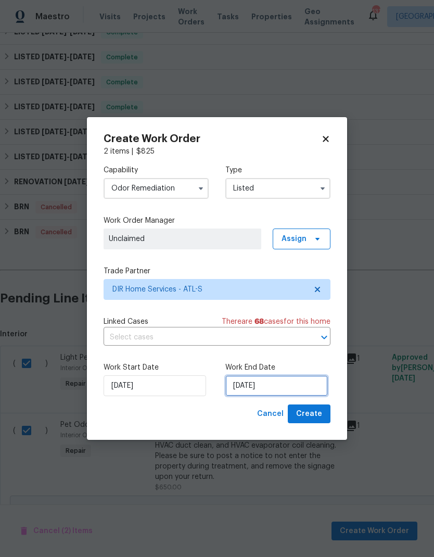
click at [294, 388] on input "9/3/2025" at bounding box center [276, 385] width 103 height 21
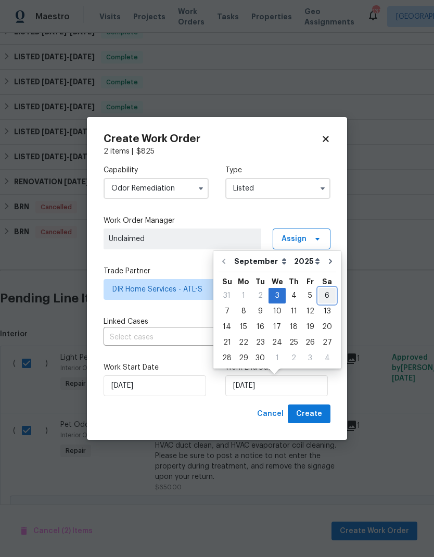
click at [326, 295] on div "6" at bounding box center [327, 295] width 17 height 15
type input "9/6/2025"
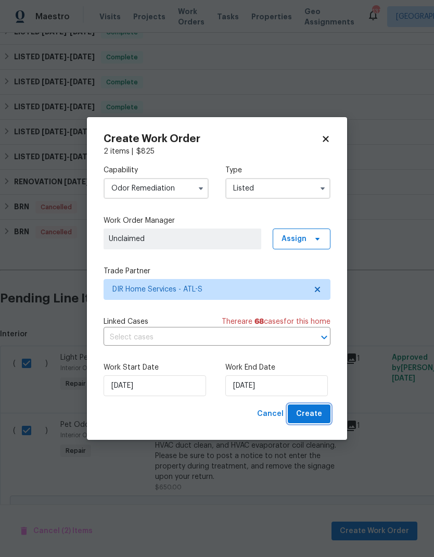
click at [314, 414] on span "Create" at bounding box center [309, 414] width 26 height 13
checkbox input "false"
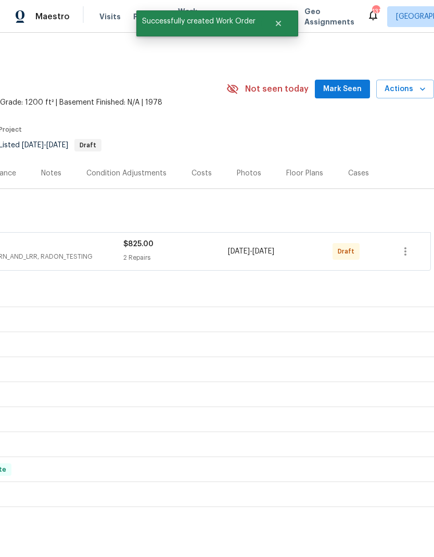
scroll to position [0, 154]
click at [405, 253] on icon "button" at bounding box center [405, 251] width 12 height 12
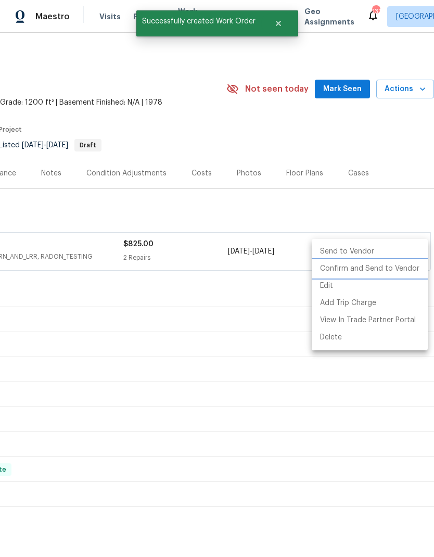
click at [386, 267] on li "Confirm and Send to Vendor" at bounding box center [370, 268] width 116 height 17
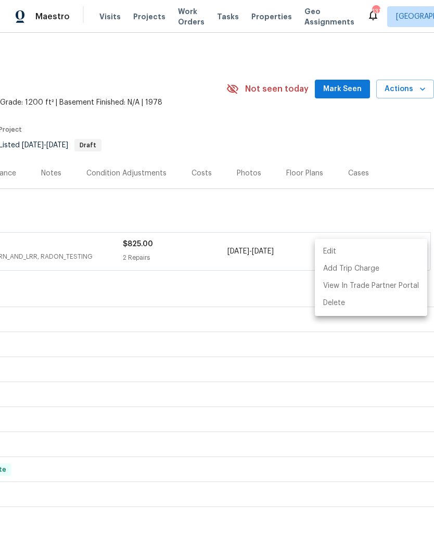
click at [337, 389] on div at bounding box center [217, 278] width 434 height 557
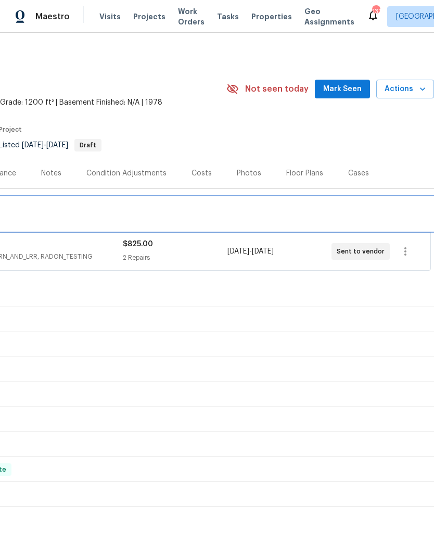
click at [229, 211] on div "LISTED 6/10/25 - 9/6/25 Draft" at bounding box center [140, 214] width 582 height 12
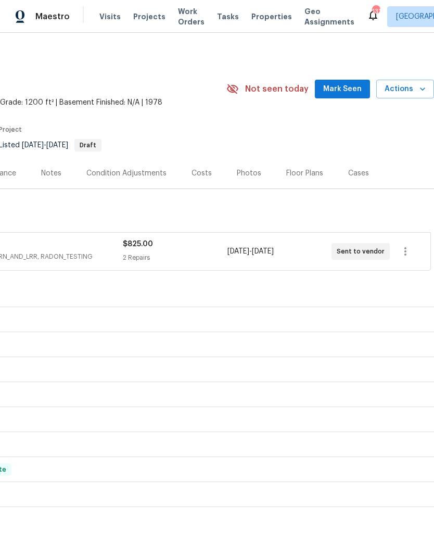
click at [345, 85] on span "Mark Seen" at bounding box center [342, 89] width 39 height 13
click at [404, 87] on span "Actions" at bounding box center [405, 88] width 41 height 13
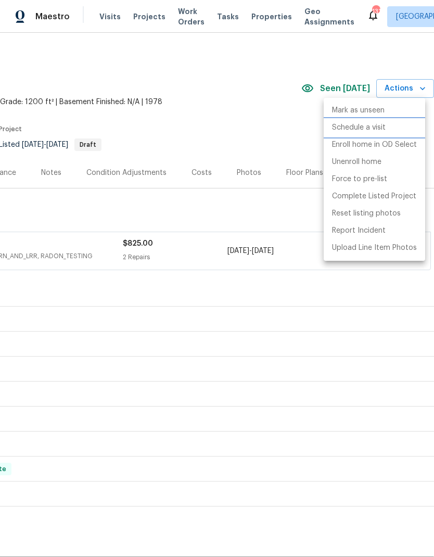
click at [379, 129] on p "Schedule a visit" at bounding box center [359, 127] width 54 height 11
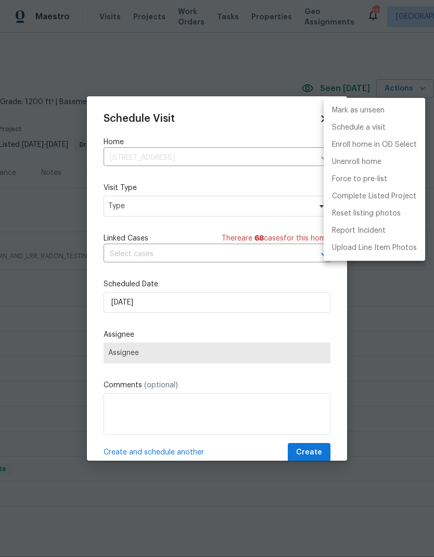
click at [223, 205] on div at bounding box center [217, 278] width 434 height 557
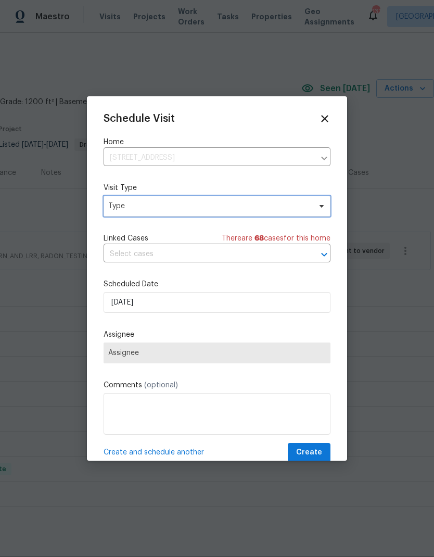
click at [283, 207] on span "Type" at bounding box center [209, 206] width 202 height 10
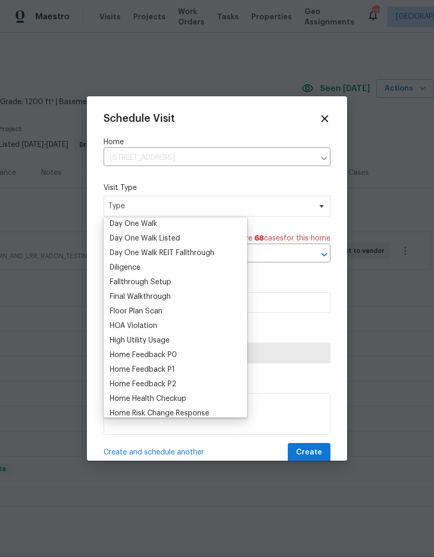
scroll to position [188, 0]
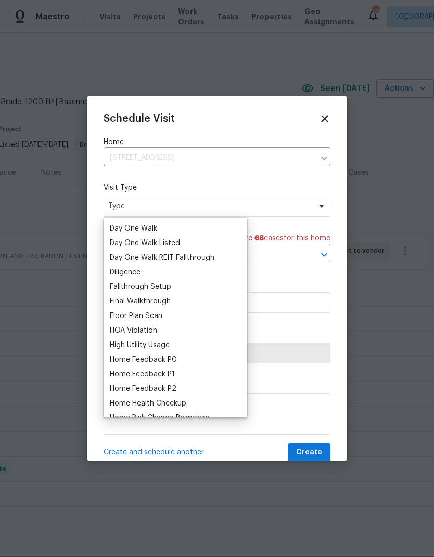
click at [150, 287] on div "Fallthrough Setup" at bounding box center [140, 287] width 61 height 10
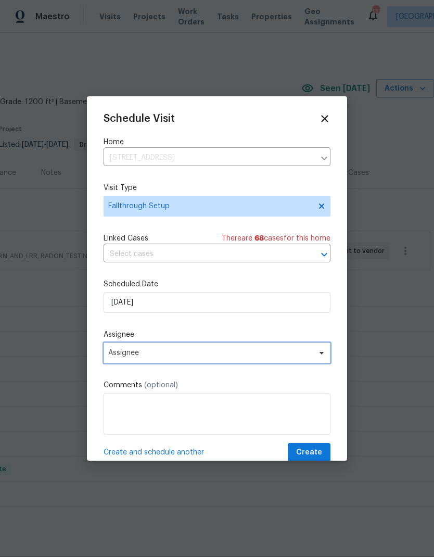
click at [276, 351] on span "Assignee" at bounding box center [217, 353] width 227 height 21
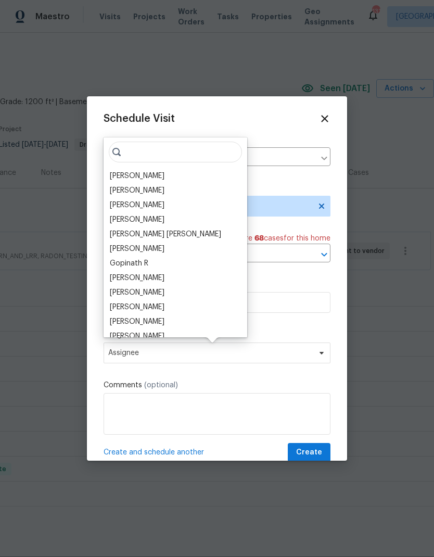
click at [138, 178] on div "[PERSON_NAME]" at bounding box center [137, 176] width 55 height 10
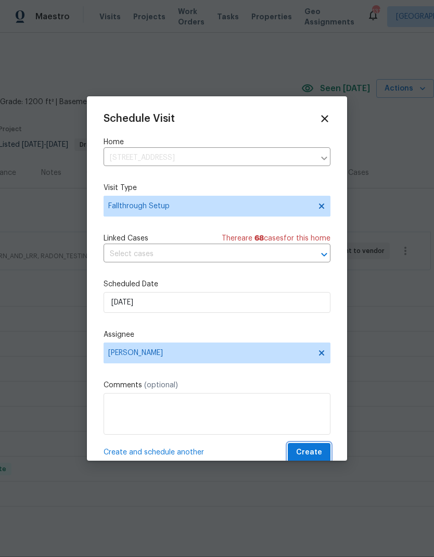
click at [311, 451] on span "Create" at bounding box center [309, 452] width 26 height 13
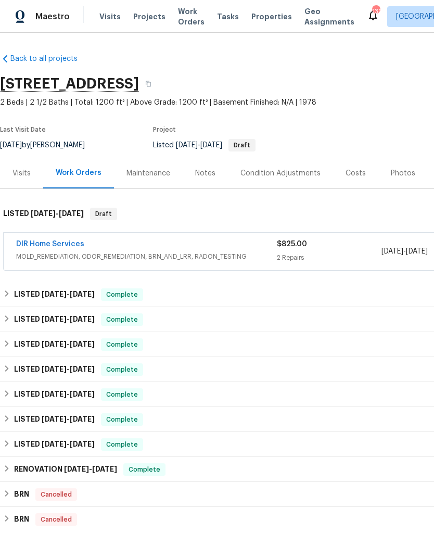
scroll to position [0, -2]
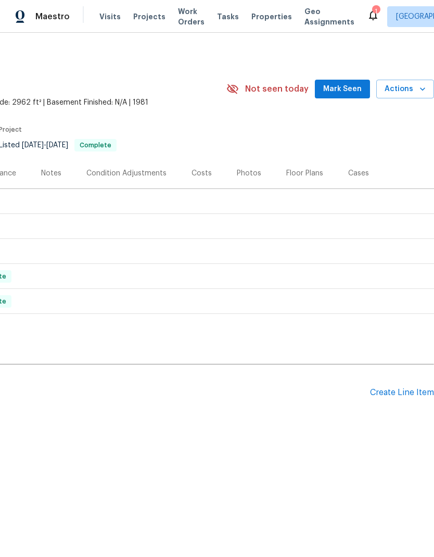
scroll to position [0, 154]
click at [399, 393] on div "Create Line Item" at bounding box center [402, 393] width 64 height 10
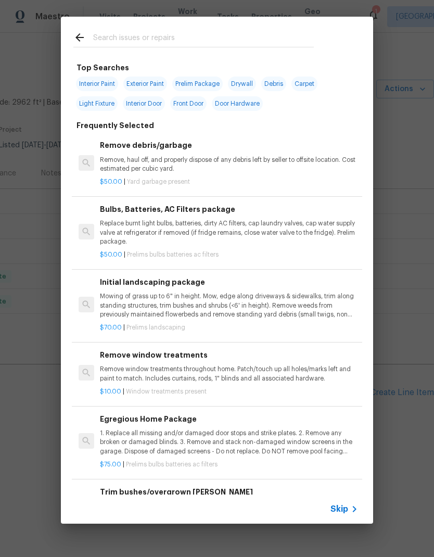
click at [97, 79] on span "Interior Paint" at bounding box center [97, 84] width 42 height 15
type input "Interior Paint"
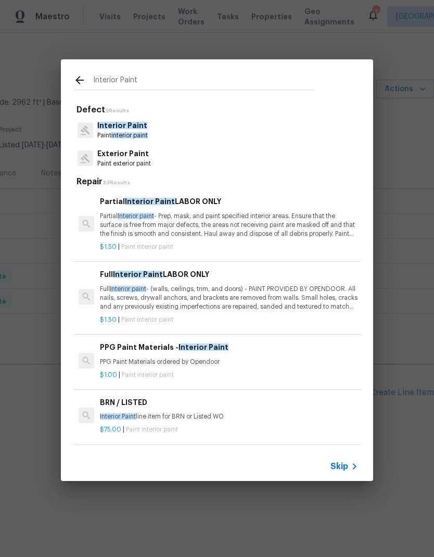
click at [118, 127] on span "Interior Paint" at bounding box center [122, 125] width 50 height 7
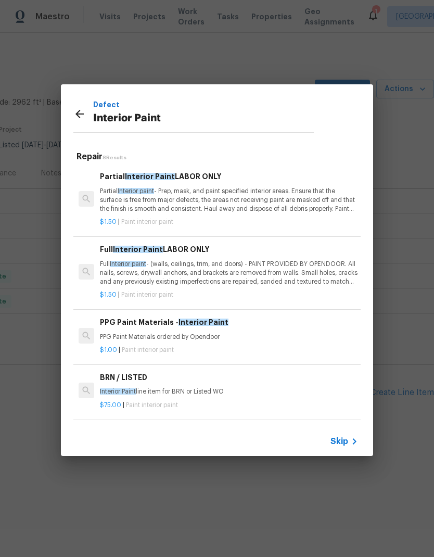
click at [167, 193] on p "Partial Interior paint - Prep, mask, and paint specified interior areas. Ensure…" at bounding box center [229, 200] width 258 height 27
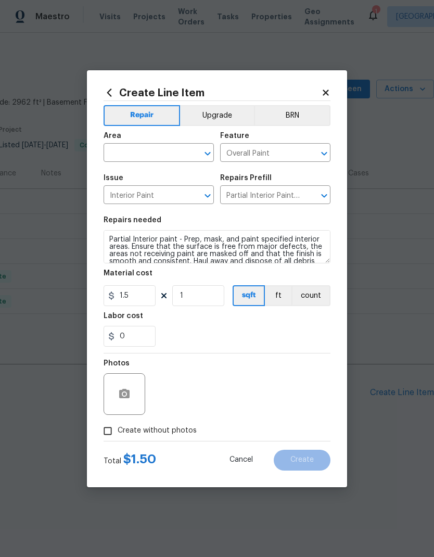
click at [151, 150] on input "text" at bounding box center [144, 154] width 81 height 16
click at [142, 173] on li "Kitchen" at bounding box center [159, 176] width 110 height 17
type input "Kitchen"
click at [127, 398] on icon "button" at bounding box center [124, 393] width 10 height 9
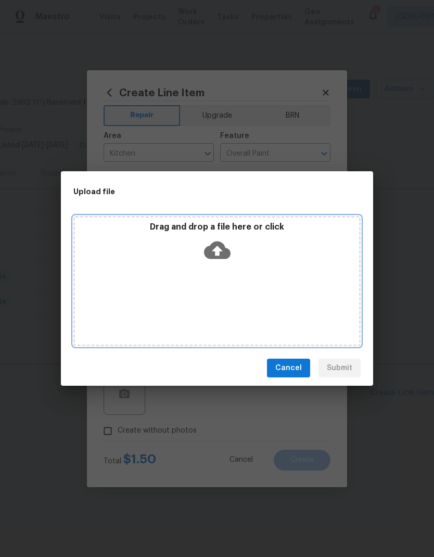
click at [279, 271] on div "Drag and drop a file here or click" at bounding box center [216, 281] width 287 height 130
click at [259, 275] on div "Drag and drop a file here or click" at bounding box center [216, 281] width 287 height 130
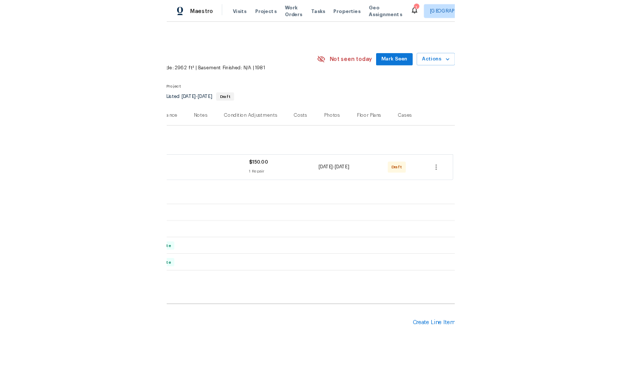
scroll to position [0, 154]
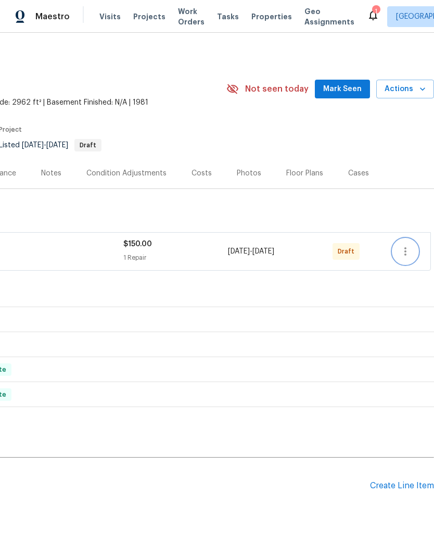
click at [407, 248] on icon "button" at bounding box center [405, 251] width 12 height 12
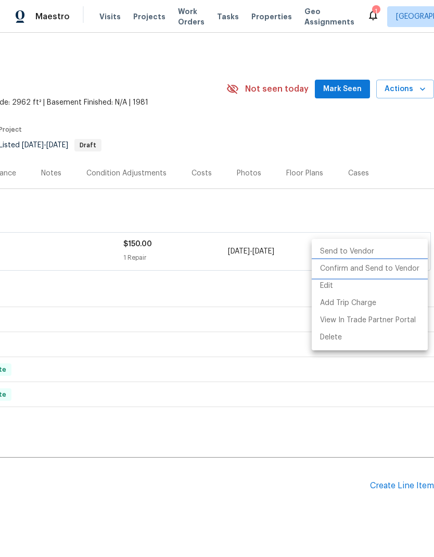
click at [384, 273] on li "Confirm and Send to Vendor" at bounding box center [370, 268] width 116 height 17
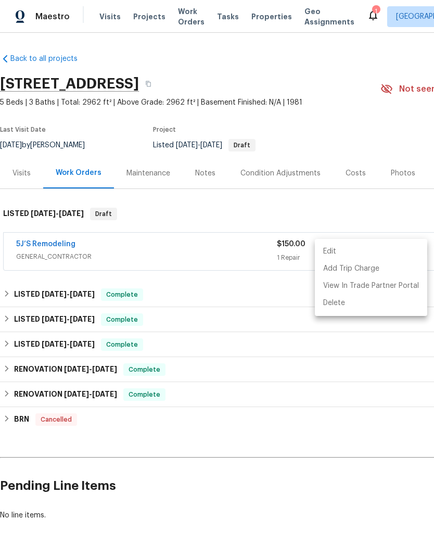
click at [202, 259] on div at bounding box center [217, 278] width 434 height 557
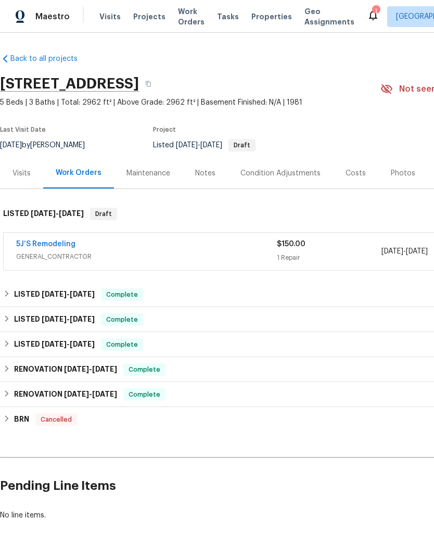
scroll to position [0, 81]
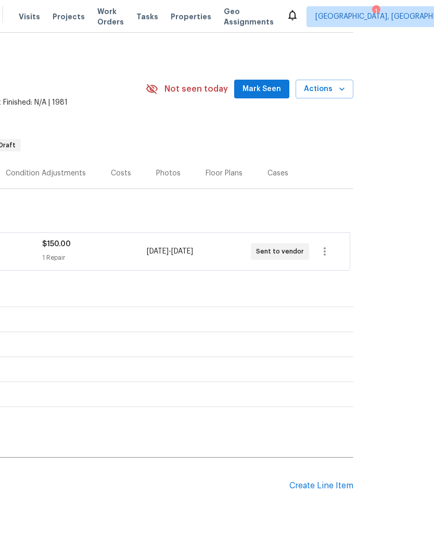
click at [264, 90] on span "Mark Seen" at bounding box center [262, 89] width 39 height 13
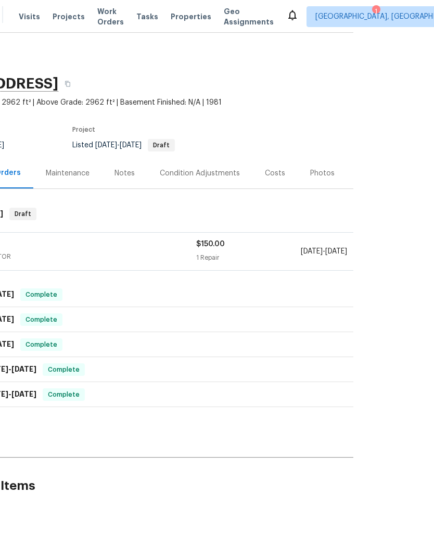
scroll to position [0, 0]
